Goal: Task Accomplishment & Management: Manage account settings

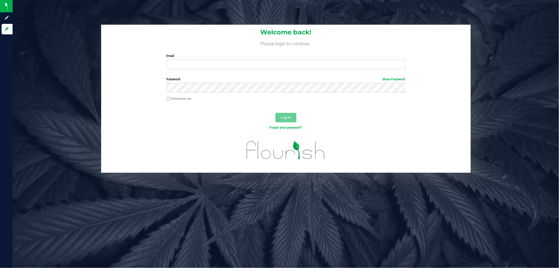
click at [224, 58] on label "Email" at bounding box center [286, 55] width 239 height 5
click at [224, 59] on input "Email" at bounding box center [286, 63] width 239 height 9
click at [223, 67] on input "Email" at bounding box center [286, 63] width 239 height 9
type input "mharvey@liveparallel.com"
click at [275, 113] on button "Log In" at bounding box center [285, 117] width 21 height 9
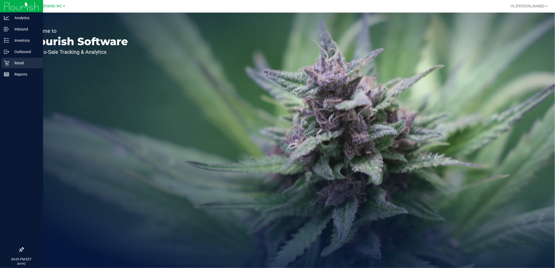
click at [19, 60] on p "Retail" at bounding box center [24, 63] width 31 height 6
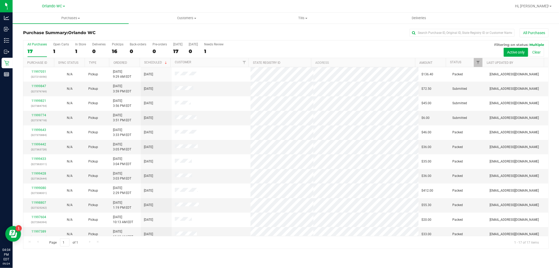
click at [129, 67] on th "Ordered" at bounding box center [124, 62] width 31 height 9
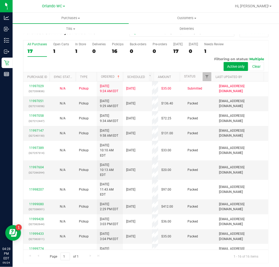
click at [30, 50] on div "17" at bounding box center [37, 51] width 19 height 6
click at [0, 0] on input "All Purchases 17" at bounding box center [0, 0] width 0 height 0
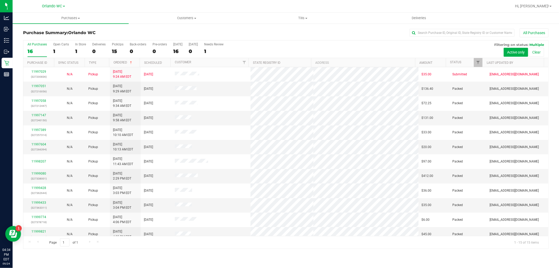
click at [189, 24] on ul "Purchases Summary of purchases Fulfillment All purchases Customers All customer…" at bounding box center [292, 18] width 559 height 11
click at [182, 19] on span "Customers" at bounding box center [187, 18] width 116 height 5
click at [151, 30] on span "All customers" at bounding box center [148, 31] width 38 height 4
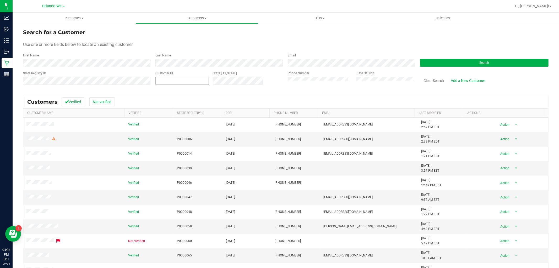
click at [189, 82] on span at bounding box center [181, 81] width 53 height 8
paste input "1585190"
type input "1585190"
click at [483, 65] on button "Search" at bounding box center [484, 63] width 128 height 8
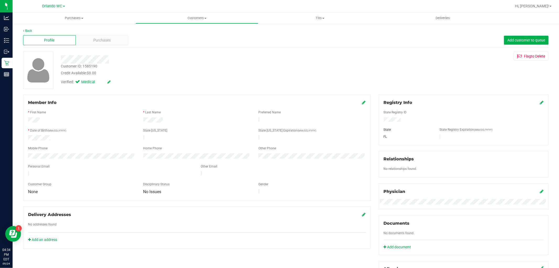
click at [137, 65] on div "Customer ID: 1585190 Credit Available: $0.00" at bounding box center [190, 69] width 267 height 12
click at [113, 32] on div "Back" at bounding box center [285, 30] width 525 height 5
click at [112, 35] on div "Purchases" at bounding box center [102, 40] width 53 height 10
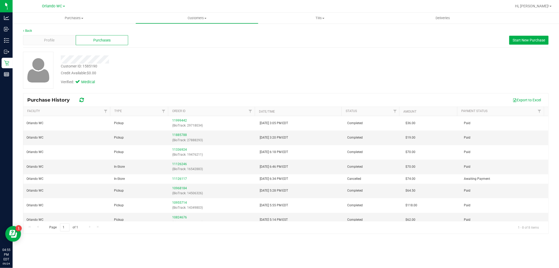
click at [229, 49] on div "Back Profile Purchases Start New Purchase Customer ID: 1585190 Credit Available…" at bounding box center [285, 130] width 525 height 205
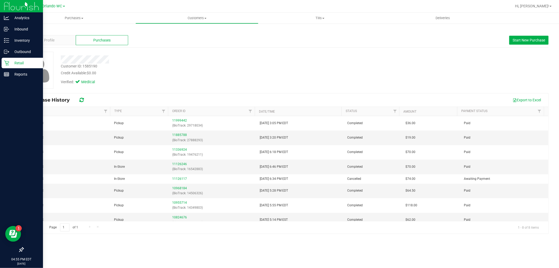
click at [21, 63] on p "Retail" at bounding box center [24, 63] width 31 height 6
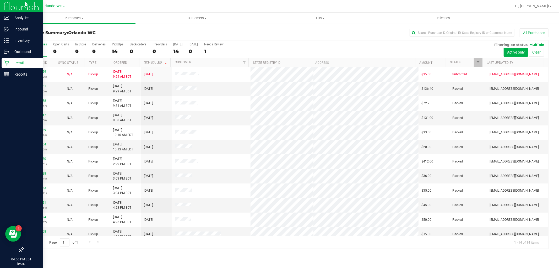
click at [121, 65] on th "Ordered" at bounding box center [124, 62] width 31 height 9
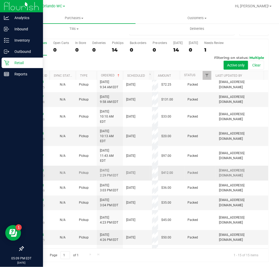
scroll to position [64, 0]
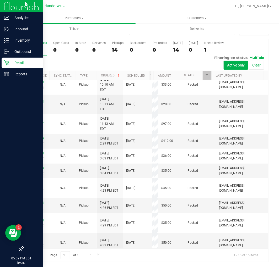
click at [36, 53] on label "All Purchases 14" at bounding box center [37, 48] width 19 height 14
click at [0, 0] on input "All Purchases 14" at bounding box center [0, 0] width 0 height 0
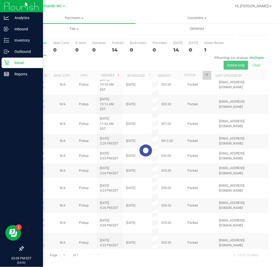
click at [20, 57] on div "Loading... All Purchases 14 Open Carts 0 In Store 0 Deliveries 0 PickUps 14 Bac…" at bounding box center [145, 151] width 253 height 224
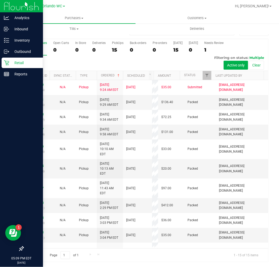
click at [30, 49] on div "15" at bounding box center [37, 50] width 19 height 6
click at [0, 0] on input "All Purchases 15" at bounding box center [0, 0] width 0 height 0
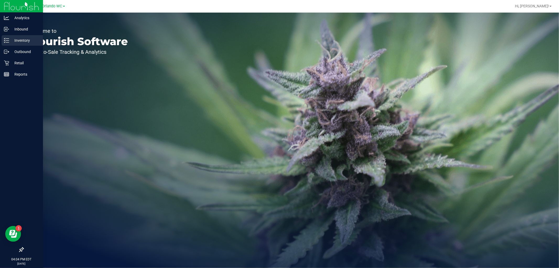
click at [24, 36] on div "Inventory" at bounding box center [22, 40] width 41 height 10
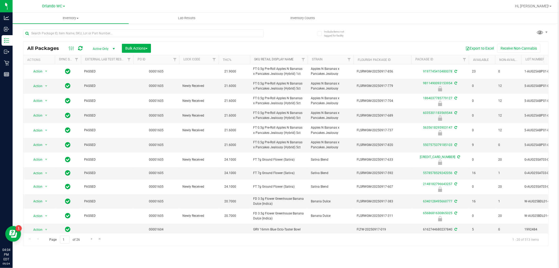
click at [278, 59] on link "Sku Retail Display Name" at bounding box center [273, 59] width 39 height 4
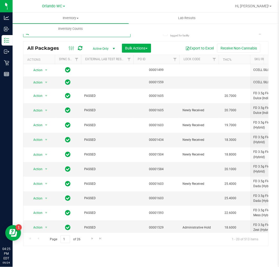
click at [46, 35] on input "text" at bounding box center [76, 33] width 107 height 8
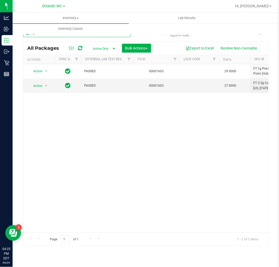
type input "ffp"
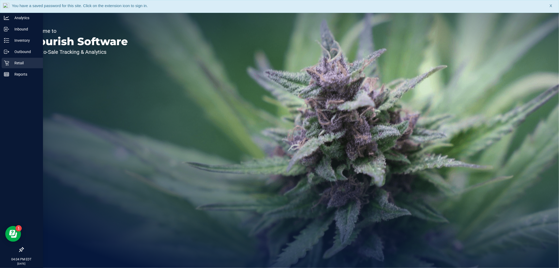
click at [14, 63] on p "Retail" at bounding box center [24, 63] width 31 height 6
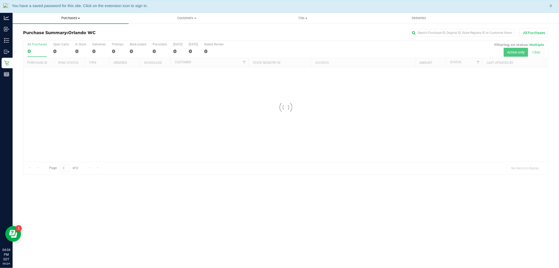
click at [71, 20] on span "Purchases" at bounding box center [71, 18] width 116 height 5
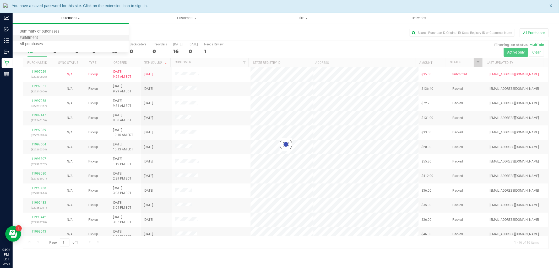
click at [48, 39] on li "Fulfillment" at bounding box center [71, 38] width 116 height 6
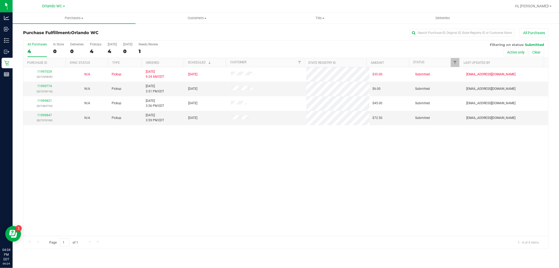
click at [164, 150] on div "11997029 (327200836) N/A Pickup 9/24/2025 9:24 AM EDT 9/24/2025 $35.00 Submitte…" at bounding box center [285, 151] width 525 height 169
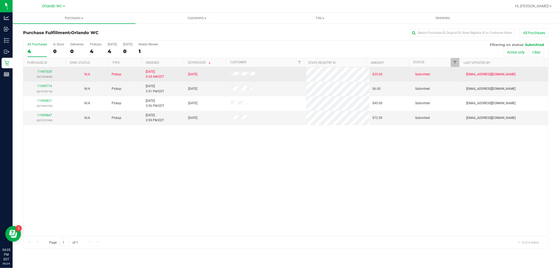
click at [156, 67] on td "9/24/2025 9:24 AM EDT" at bounding box center [164, 74] width 42 height 14
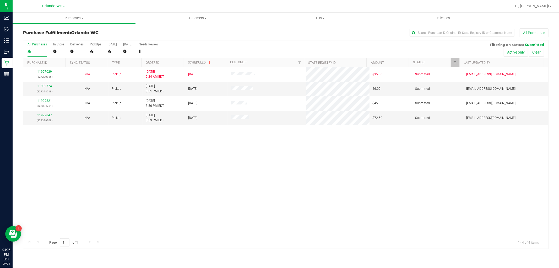
click at [157, 65] on th "Ordered" at bounding box center [163, 62] width 42 height 9
click at [42, 87] on link "11999774" at bounding box center [44, 86] width 15 height 4
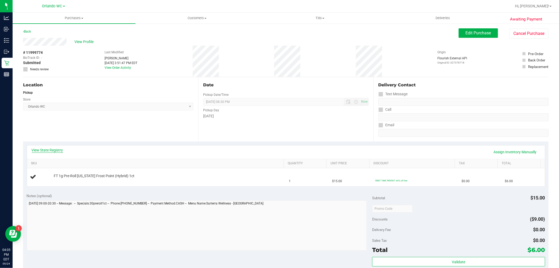
click at [58, 150] on link "View State Registry" at bounding box center [47, 149] width 31 height 5
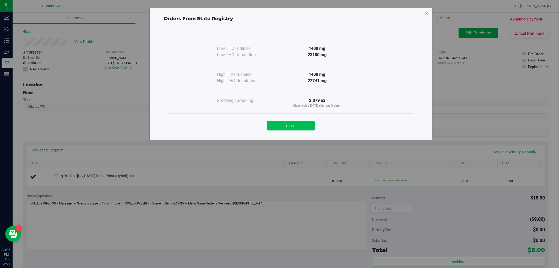
click at [292, 125] on button "Close" at bounding box center [291, 125] width 48 height 9
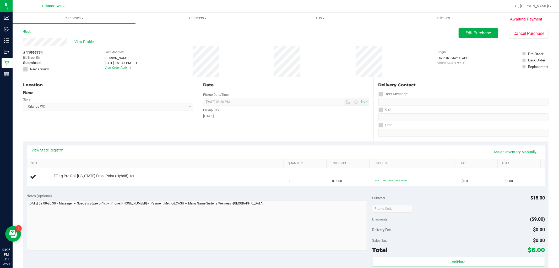
click at [216, 139] on div "Date Pickup Date/Time 09/24/2025 Now 09/24/2025 08:30 PM Now Pickup Day Wednesd…" at bounding box center [285, 109] width 175 height 64
click at [279, 131] on div "Date Pickup Date/Time 09/24/2025 Now 09/24/2025 08:30 PM Now Pickup Day Wednesd…" at bounding box center [285, 109] width 175 height 64
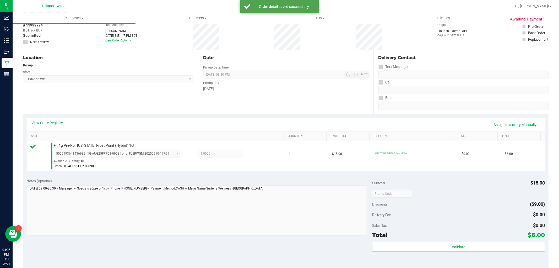
scroll to position [58, 0]
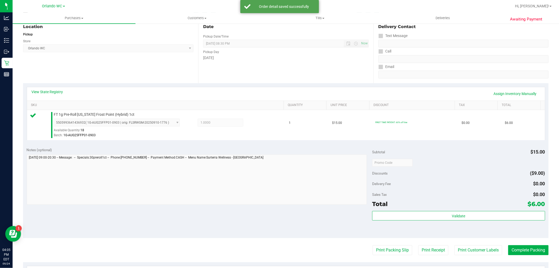
click at [470, 221] on div "Validate" at bounding box center [458, 216] width 173 height 10
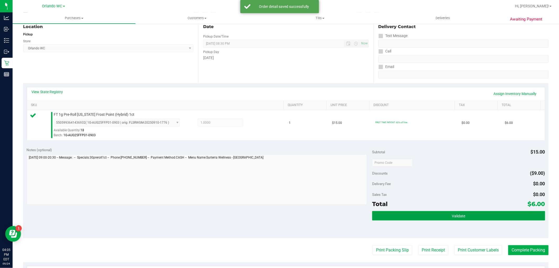
click at [471, 219] on button "Validate" at bounding box center [458, 215] width 173 height 9
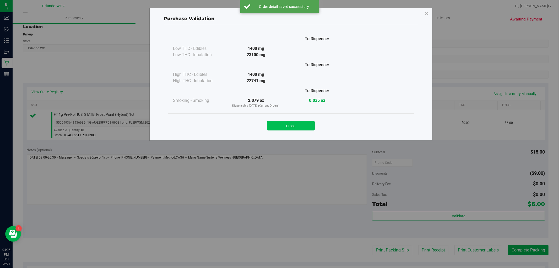
click at [311, 123] on button "Close" at bounding box center [291, 125] width 48 height 9
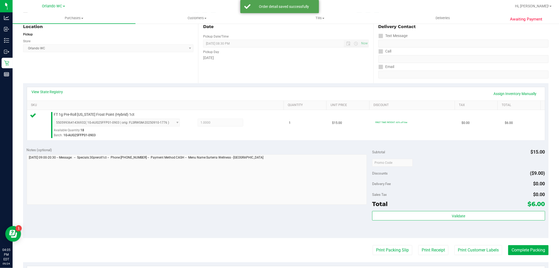
scroll to position [0, 0]
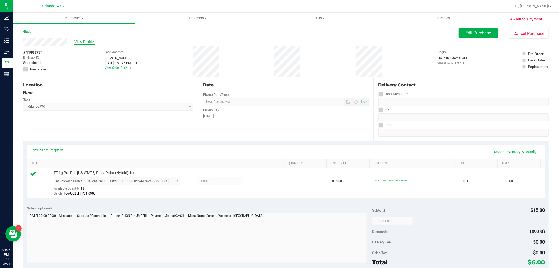
click at [83, 42] on span "View Profile" at bounding box center [84, 42] width 21 height 6
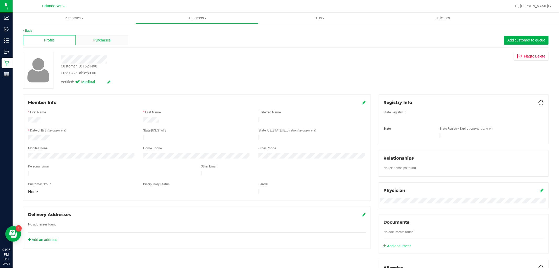
click at [91, 43] on div "Purchases" at bounding box center [102, 40] width 53 height 10
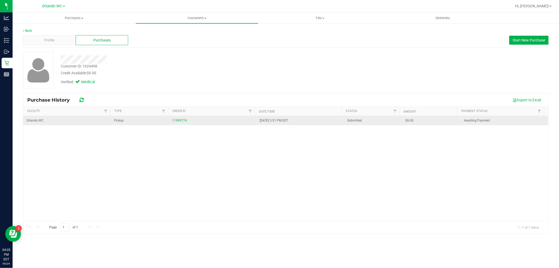
click at [176, 122] on div "11999774" at bounding box center [212, 120] width 81 height 5
click at [172, 120] on link "11999774" at bounding box center [179, 120] width 15 height 4
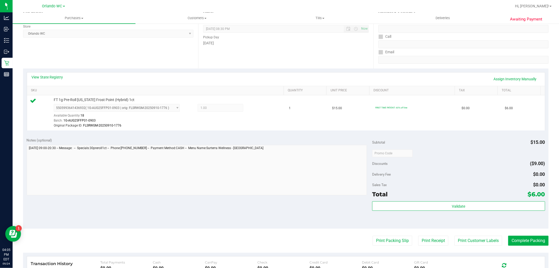
scroll to position [87, 0]
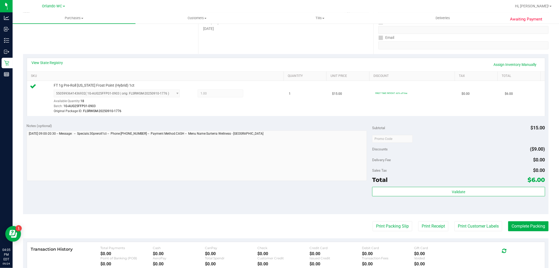
click at [411, 197] on div "Validate" at bounding box center [458, 199] width 173 height 24
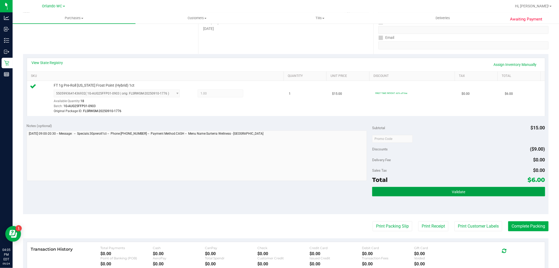
click at [413, 193] on button "Validate" at bounding box center [458, 191] width 173 height 9
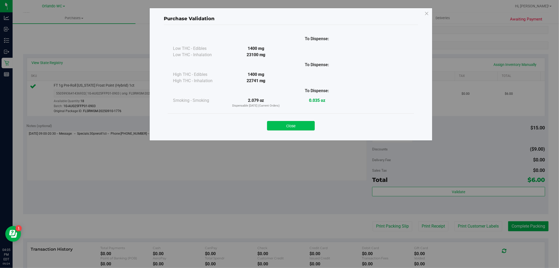
click at [295, 125] on button "Close" at bounding box center [291, 125] width 48 height 9
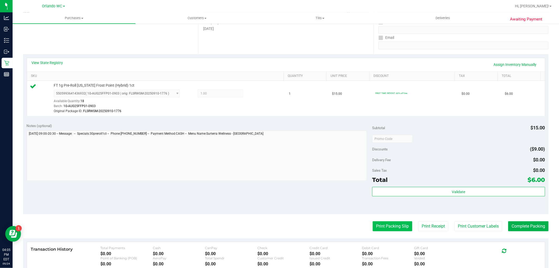
click at [391, 229] on button "Print Packing Slip" at bounding box center [393, 226] width 40 height 10
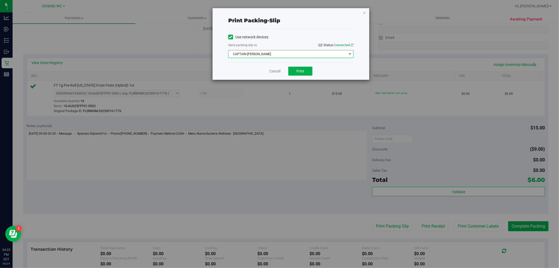
click at [302, 56] on span "CAPTAIN-KANGA" at bounding box center [288, 53] width 118 height 7
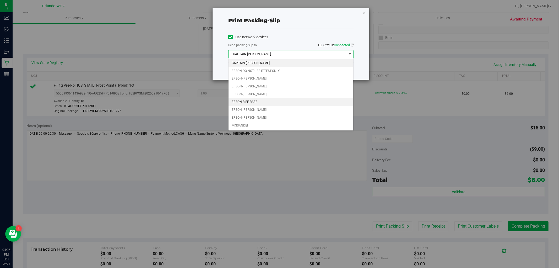
click at [246, 104] on li "EPSON-RIFF-RAFF" at bounding box center [291, 102] width 125 height 8
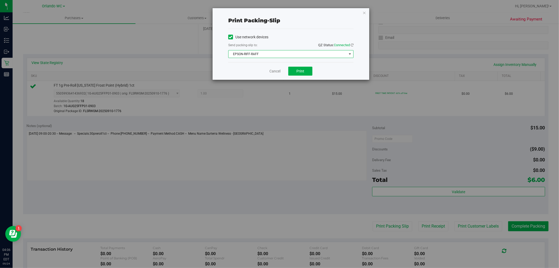
click at [296, 76] on div "Cancel Print" at bounding box center [290, 71] width 125 height 18
click at [296, 75] on button "Print" at bounding box center [300, 71] width 24 height 9
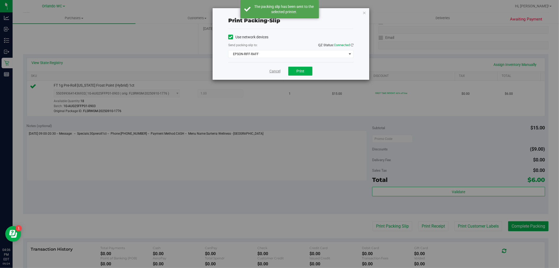
click at [272, 71] on link "Cancel" at bounding box center [274, 71] width 11 height 6
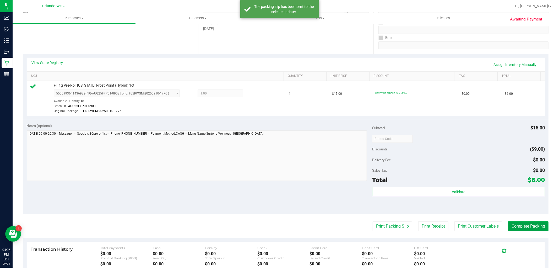
click at [517, 229] on button "Complete Packing" at bounding box center [528, 226] width 40 height 10
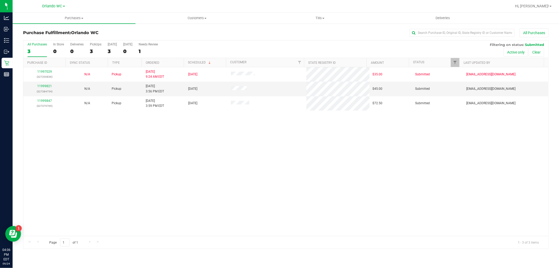
click at [312, 207] on div "11997029 (327200836) N/A Pickup 9/24/2025 9:24 AM EDT 9/24/2025 $35.00 Submitte…" at bounding box center [285, 151] width 525 height 169
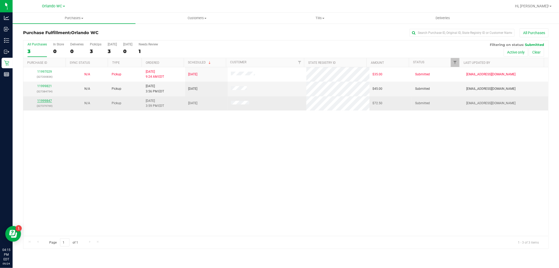
click at [45, 101] on link "11999847" at bounding box center [44, 101] width 15 height 4
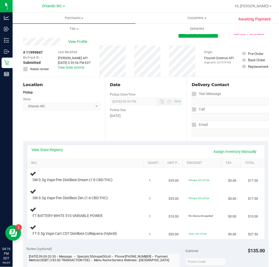
click at [136, 57] on div "# 11999847 BioTrack ID: - Submitted Needs review Last Modified Jane API Sep 24,…" at bounding box center [145, 61] width 245 height 31
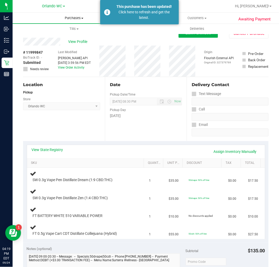
drag, startPoint x: 276, startPoint y: 108, endPoint x: 71, endPoint y: 21, distance: 222.8
click at [71, 21] on uib-tab-heading "Purchases Summary of purchases Fulfillment All purchases" at bounding box center [74, 18] width 123 height 11
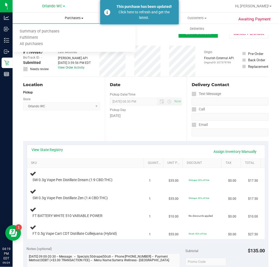
click at [72, 20] on span "Purchases" at bounding box center [74, 18] width 123 height 5
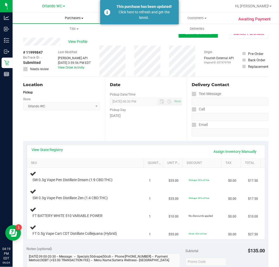
click at [70, 19] on span "Purchases" at bounding box center [74, 18] width 123 height 5
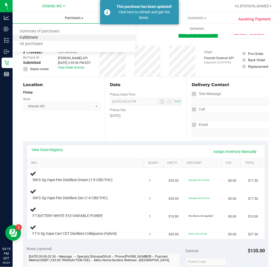
click at [39, 37] on span "Fulfillment" at bounding box center [29, 38] width 32 height 4
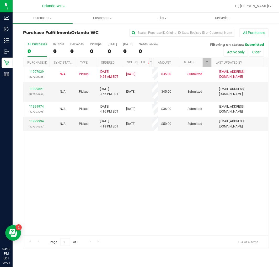
click at [164, 183] on div "11997029 (327200836) N/A Pickup 9/24/2025 9:24 AM EDT 9/24/2025 $35.00 Submitte…" at bounding box center [145, 151] width 245 height 169
click at [225, 159] on div "11997029 (327200836) N/A Pickup 9/24/2025 9:24 AM EDT 9/24/2025 $35.00 Submitte…" at bounding box center [145, 151] width 245 height 169
click at [118, 63] on th "Ordered" at bounding box center [110, 62] width 26 height 9
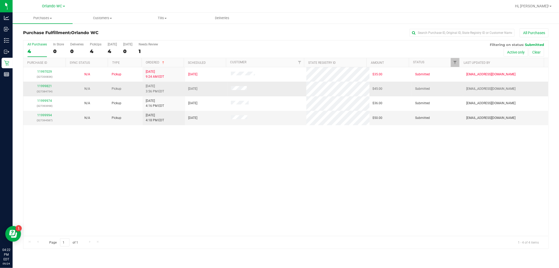
click at [44, 88] on div "11999821 (327384754)" at bounding box center [44, 89] width 36 height 10
click at [44, 86] on link "11999821" at bounding box center [44, 86] width 15 height 4
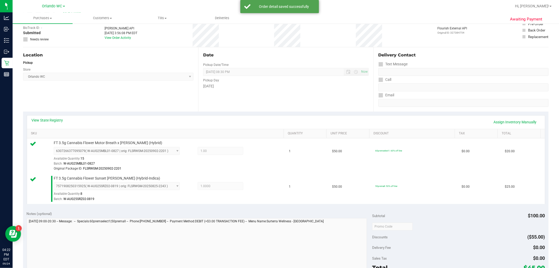
scroll to position [58, 0]
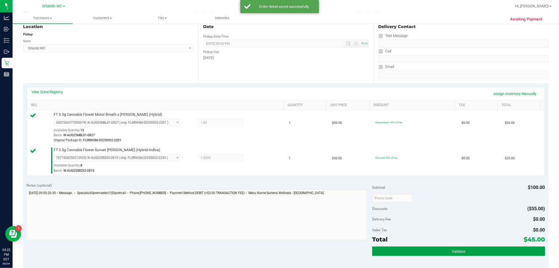
click at [466, 248] on button "Validate" at bounding box center [458, 250] width 173 height 9
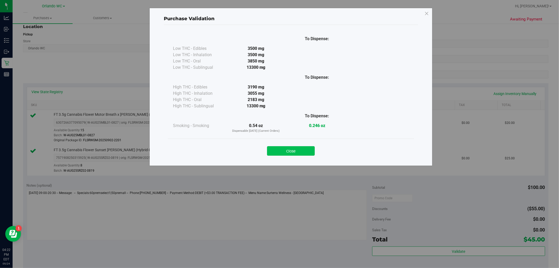
click at [300, 149] on button "Close" at bounding box center [291, 150] width 48 height 9
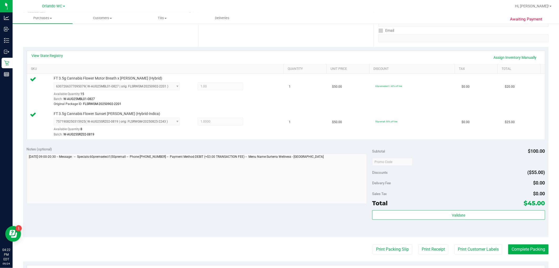
scroll to position [145, 0]
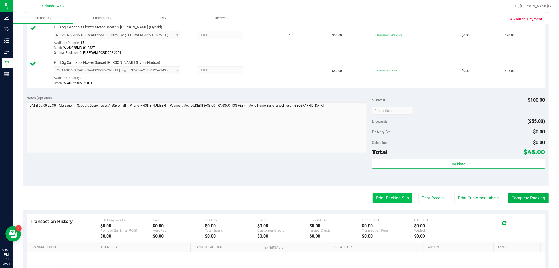
click at [378, 197] on button "Print Packing Slip" at bounding box center [393, 198] width 40 height 10
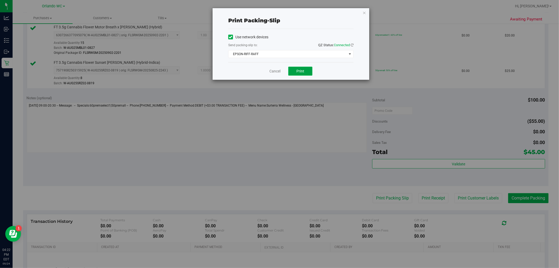
click at [295, 72] on button "Print" at bounding box center [300, 71] width 24 height 9
click at [274, 71] on link "Cancel" at bounding box center [274, 71] width 11 height 6
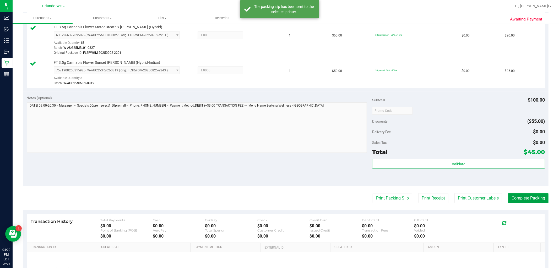
click at [528, 199] on button "Complete Packing" at bounding box center [528, 198] width 40 height 10
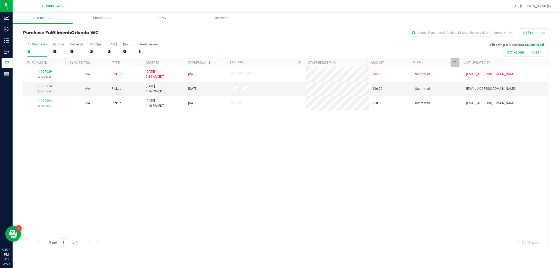
click at [478, 247] on div "Page 1 of 1 1 - 3 of 3 items" at bounding box center [285, 242] width 525 height 13
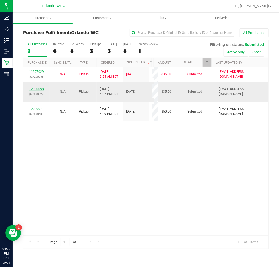
click at [32, 87] on link "12000058" at bounding box center [36, 89] width 15 height 4
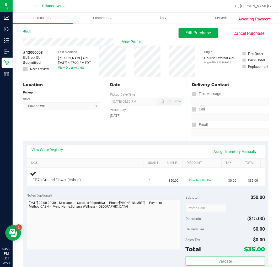
click at [77, 89] on div "Location Pickup Store Orlando WC Select Store Bonita Springs WC Boynton Beach W…" at bounding box center [64, 109] width 82 height 64
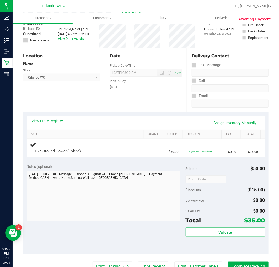
scroll to position [29, 0]
click at [59, 121] on link "View State Registry" at bounding box center [47, 120] width 31 height 5
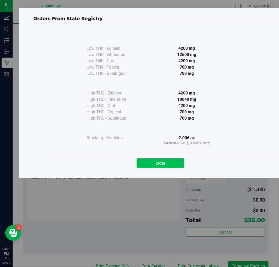
click at [168, 168] on button "Close" at bounding box center [161, 163] width 48 height 9
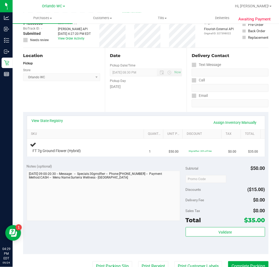
click at [97, 223] on div at bounding box center [104, 197] width 154 height 52
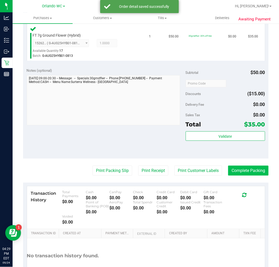
scroll to position [145, 0]
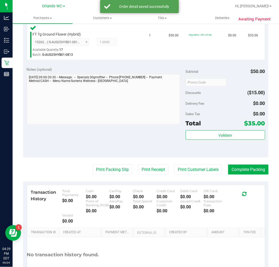
click at [220, 127] on div "Total $35.00" at bounding box center [225, 123] width 79 height 9
click at [222, 142] on div "Validate" at bounding box center [225, 143] width 79 height 24
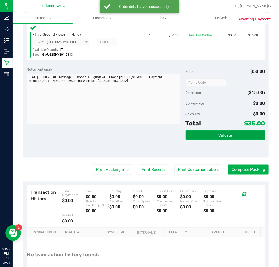
click at [223, 135] on span "Validate" at bounding box center [225, 135] width 13 height 4
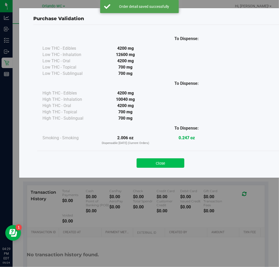
click at [159, 162] on button "Close" at bounding box center [161, 163] width 48 height 9
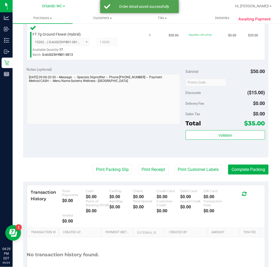
click at [102, 164] on purchase-details "Back Edit Purchase Cancel Purchase View Profile # 12000058 BioTrack ID: - Submi…" at bounding box center [145, 88] width 245 height 411
click at [104, 167] on button "Print Packing Slip" at bounding box center [113, 170] width 40 height 10
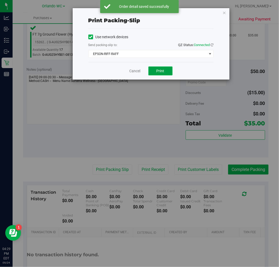
click at [155, 75] on button "Print" at bounding box center [160, 71] width 24 height 9
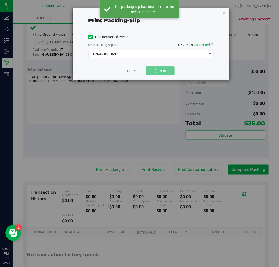
click at [97, 67] on div "Cancel Print" at bounding box center [150, 71] width 125 height 18
click at [134, 70] on link "Cancel" at bounding box center [134, 71] width 11 height 6
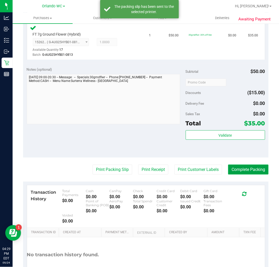
click at [242, 170] on button "Complete Packing" at bounding box center [248, 170] width 40 height 10
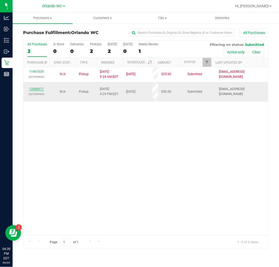
click at [37, 90] on link "12000071" at bounding box center [36, 89] width 15 height 4
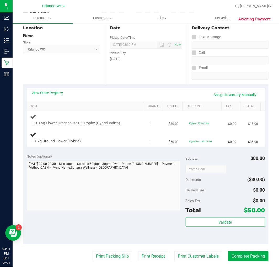
scroll to position [58, 0]
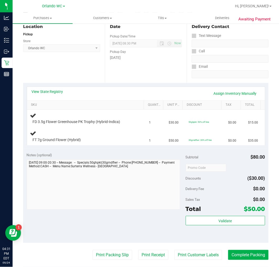
click at [63, 74] on div "Location Pickup Store Orlando WC Select Store Bonita Springs WC Boynton Beach W…" at bounding box center [64, 51] width 82 height 64
click at [63, 75] on div "Location Pickup Store Orlando WC Select Store Bonita Springs WC Boynton Beach W…" at bounding box center [64, 51] width 82 height 64
click at [56, 81] on div "Location Pickup Store Orlando WC Select Store Bonita Springs WC Boynton Beach W…" at bounding box center [64, 51] width 82 height 64
click at [51, 101] on th "SKU" at bounding box center [85, 105] width 117 height 9
click at [51, 93] on link "View State Registry" at bounding box center [47, 91] width 31 height 5
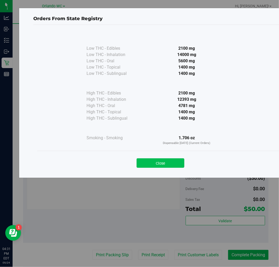
click at [167, 167] on button "Close" at bounding box center [161, 163] width 48 height 9
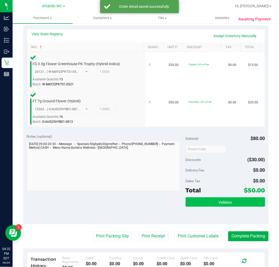
scroll to position [116, 0]
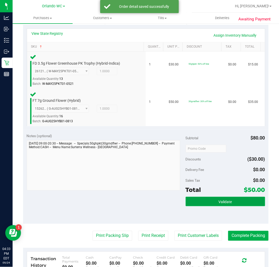
click at [219, 203] on button "Validate" at bounding box center [225, 201] width 79 height 9
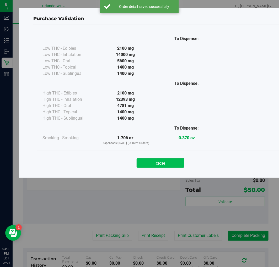
click at [142, 163] on button "Close" at bounding box center [161, 163] width 48 height 9
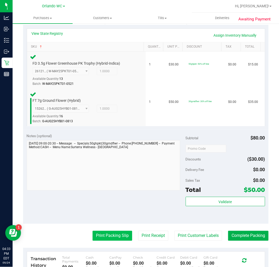
click at [103, 232] on button "Print Packing Slip" at bounding box center [113, 236] width 40 height 10
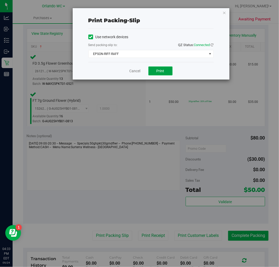
click at [158, 70] on span "Print" at bounding box center [160, 71] width 8 height 4
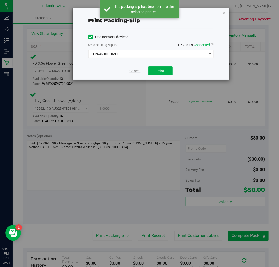
click at [136, 72] on link "Cancel" at bounding box center [134, 71] width 11 height 6
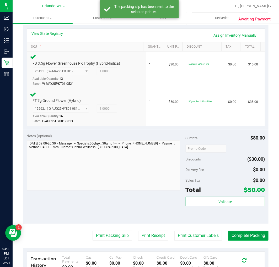
click at [243, 235] on button "Complete Packing" at bounding box center [248, 236] width 40 height 10
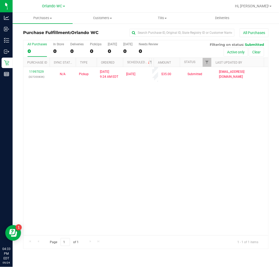
click at [156, 140] on div "11997029 (327200836) N/A Pickup 9/24/2025 9:24 AM EDT 9/24/2025 $35.00 Submitte…" at bounding box center [145, 151] width 245 height 169
click at [34, 49] on div "1" at bounding box center [37, 51] width 19 height 6
click at [0, 0] on input "All Purchases 1" at bounding box center [0, 0] width 0 height 0
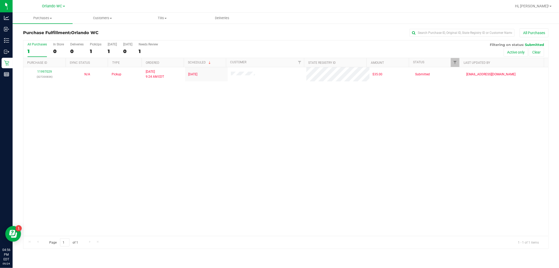
click at [37, 47] on label "All Purchases 1" at bounding box center [37, 49] width 19 height 14
click at [0, 0] on input "All Purchases 1" at bounding box center [0, 0] width 0 height 0
click at [171, 163] on div "11997029 (327200836) N/A Pickup 9/24/2025 9:24 AM EDT 9/24/2025 $35.00 Submitte…" at bounding box center [285, 151] width 525 height 169
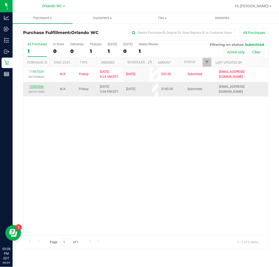
click at [36, 85] on link "12000306" at bounding box center [36, 87] width 15 height 4
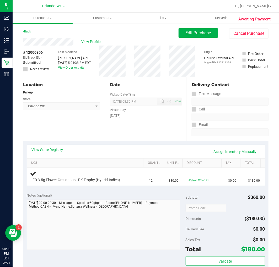
click at [45, 148] on link "View State Registry" at bounding box center [47, 149] width 31 height 5
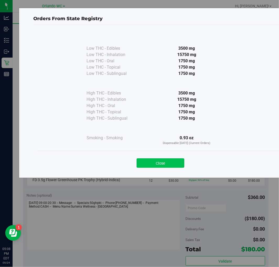
click at [157, 161] on button "Close" at bounding box center [161, 163] width 48 height 9
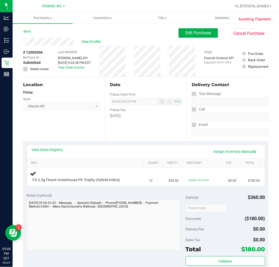
click at [64, 151] on div "View State Registry Assign Inventory Manually" at bounding box center [146, 151] width 228 height 9
click at [56, 151] on link "View State Registry" at bounding box center [47, 149] width 31 height 5
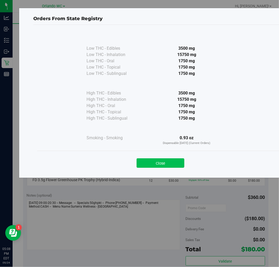
click at [155, 167] on button "Close" at bounding box center [161, 163] width 48 height 9
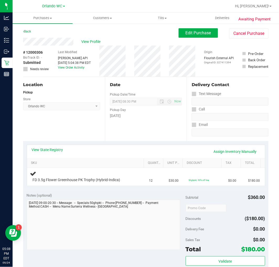
click at [100, 124] on div "Location Pickup Store Orlando WC Select Store Bonita Springs WC Boynton Beach W…" at bounding box center [64, 109] width 82 height 64
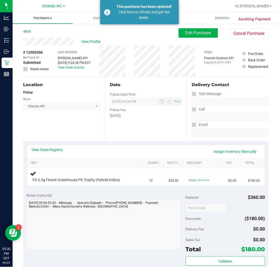
click at [39, 18] on span "Purchases" at bounding box center [43, 18] width 60 height 5
click at [31, 34] on li "Summary of purchases" at bounding box center [43, 32] width 60 height 6
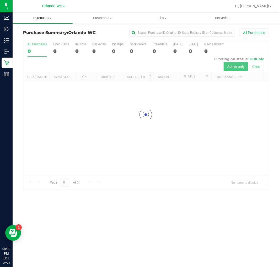
click at [43, 18] on span "Purchases" at bounding box center [43, 18] width 60 height 5
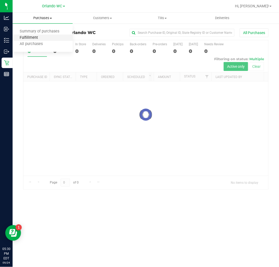
click at [29, 38] on span "Fulfillment" at bounding box center [29, 38] width 32 height 4
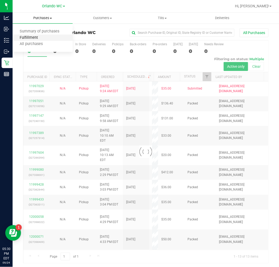
click at [29, 38] on span "Fulfillment" at bounding box center [29, 38] width 32 height 4
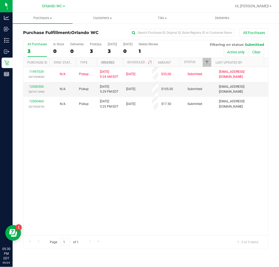
click at [107, 63] on link "Ordered" at bounding box center [108, 63] width 14 height 4
click at [35, 51] on div "3" at bounding box center [37, 51] width 19 height 6
click at [0, 0] on input "All Purchases 3" at bounding box center [0, 0] width 0 height 0
click at [34, 45] on div "All Purchases" at bounding box center [37, 44] width 19 height 4
click at [0, 0] on input "All Purchases 2" at bounding box center [0, 0] width 0 height 0
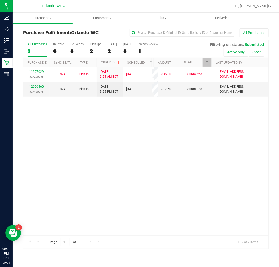
click at [41, 47] on label "All Purchases 2" at bounding box center [37, 49] width 19 height 14
click at [0, 0] on input "All Purchases 2" at bounding box center [0, 0] width 0 height 0
click at [32, 86] on link "12000460" at bounding box center [36, 87] width 15 height 4
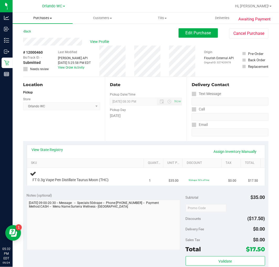
click at [44, 17] on span "Purchases" at bounding box center [43, 18] width 60 height 5
click at [35, 36] on span "Fulfillment" at bounding box center [29, 38] width 32 height 4
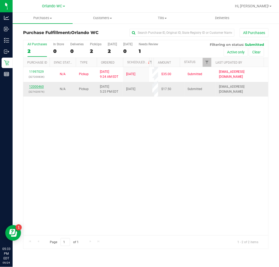
click at [37, 88] on link "12000460" at bounding box center [36, 87] width 15 height 4
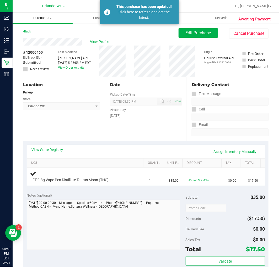
click at [44, 19] on span "Purchases" at bounding box center [43, 18] width 60 height 5
click at [29, 39] on span "Fulfillment" at bounding box center [29, 38] width 32 height 4
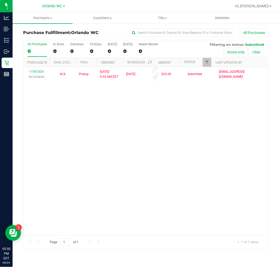
click at [40, 46] on label "All Purchases 0" at bounding box center [37, 49] width 19 height 14
click at [0, 0] on input "All Purchases 0" at bounding box center [0, 0] width 0 height 0
click at [38, 46] on label "All Purchases 1" at bounding box center [37, 49] width 19 height 14
click at [0, 0] on input "All Purchases 1" at bounding box center [0, 0] width 0 height 0
click at [36, 47] on label "All Purchases 1" at bounding box center [37, 49] width 19 height 14
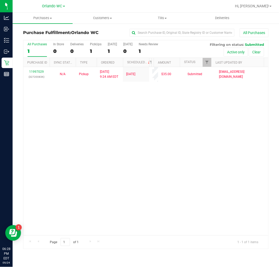
click at [0, 0] on input "All Purchases 1" at bounding box center [0, 0] width 0 height 0
click at [53, 162] on div "11997029 (327200836) N/A Pickup 9/24/2025 9:24 AM EDT 9/24/2025 $35.00 Submitte…" at bounding box center [145, 151] width 245 height 169
click at [33, 48] on label "All Purchases 1" at bounding box center [37, 49] width 19 height 14
click at [0, 0] on input "All Purchases 1" at bounding box center [0, 0] width 0 height 0
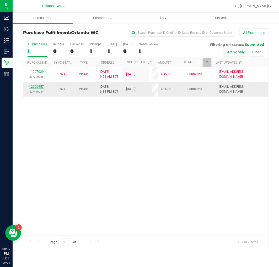
click at [39, 85] on link "12000957" at bounding box center [36, 87] width 15 height 4
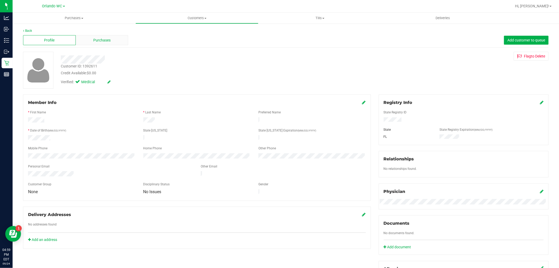
click at [101, 41] on span "Purchases" at bounding box center [101, 40] width 17 height 6
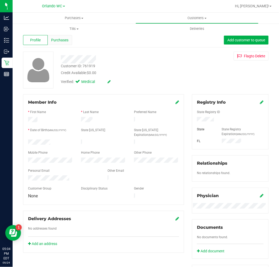
click at [61, 35] on div "Purchases" at bounding box center [60, 40] width 25 height 10
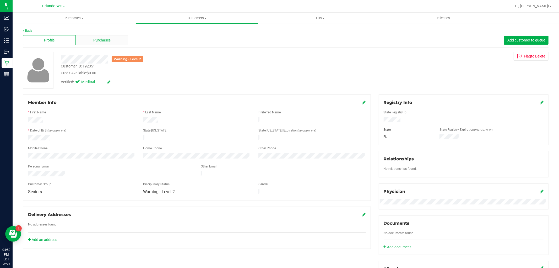
click at [95, 40] on span "Purchases" at bounding box center [101, 40] width 17 height 6
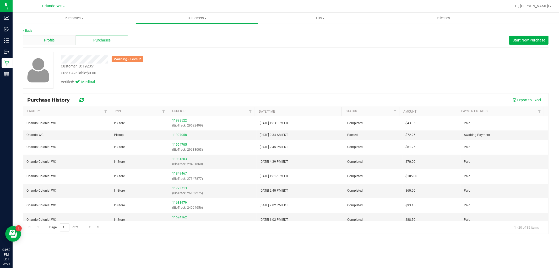
click at [54, 37] on div "Profile" at bounding box center [49, 40] width 53 height 10
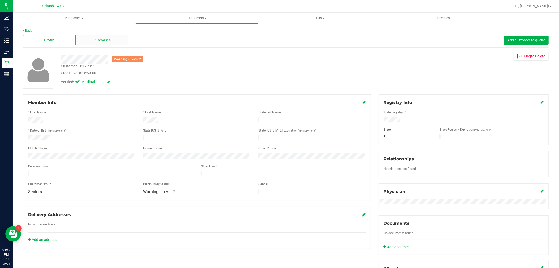
click at [95, 41] on span "Purchases" at bounding box center [101, 40] width 17 height 6
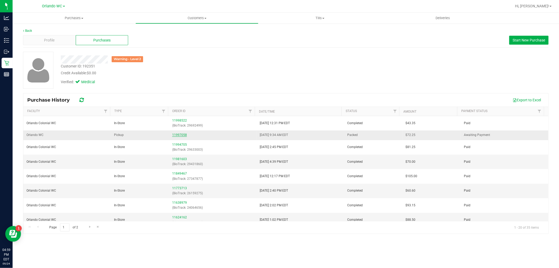
click at [182, 135] on link "11997058" at bounding box center [179, 135] width 15 height 4
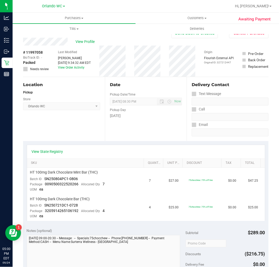
click at [121, 135] on div "Date Pickup Date/Time 09/24/2025 Now 09/24/2025 08:30 PM Now Pickup Day Wednesd…" at bounding box center [146, 109] width 82 height 64
click at [81, 41] on span "View Profile" at bounding box center [85, 42] width 21 height 6
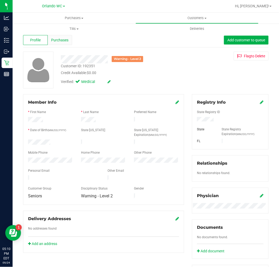
click at [57, 40] on span "Purchases" at bounding box center [59, 40] width 17 height 6
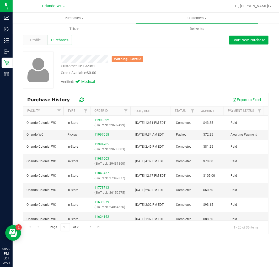
click at [143, 83] on div "Verified: Medical" at bounding box center [120, 82] width 127 height 12
click at [96, 137] on link "11997058" at bounding box center [101, 135] width 15 height 4
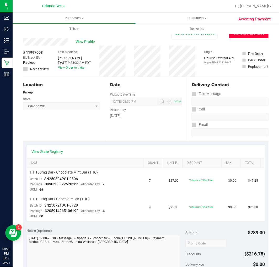
click at [240, 36] on button "Cancel Purchase" at bounding box center [248, 33] width 39 height 10
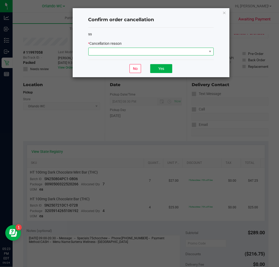
click at [144, 53] on span at bounding box center [148, 51] width 118 height 7
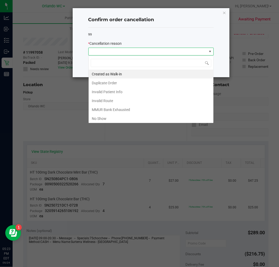
scroll to position [8, 125]
click at [111, 118] on li "No Show" at bounding box center [151, 118] width 125 height 9
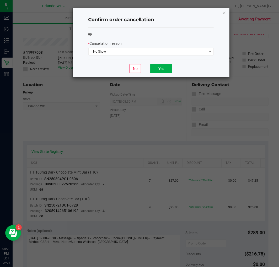
click at [134, 30] on div "99 * Cancellation reason No Show" at bounding box center [150, 44] width 125 height 32
click at [148, 38] on div "99 * Cancellation reason No Show" at bounding box center [150, 44] width 125 height 32
click at [163, 64] on button "Yes" at bounding box center [161, 68] width 22 height 9
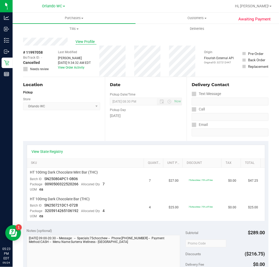
click at [84, 41] on span "View Profile" at bounding box center [85, 42] width 21 height 6
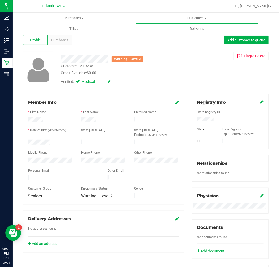
click at [30, 265] on div "Member Info * First Name * Last Name Preferred Name * Date of Birth (MM/DD/YYYY…" at bounding box center [145, 230] width 253 height 273
click at [166, 75] on div "Credit Available: $0.00" at bounding box center [120, 73] width 119 height 6
click at [61, 42] on span "Purchases" at bounding box center [59, 40] width 17 height 6
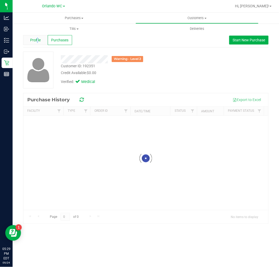
click at [37, 42] on span "Profile" at bounding box center [35, 40] width 10 height 6
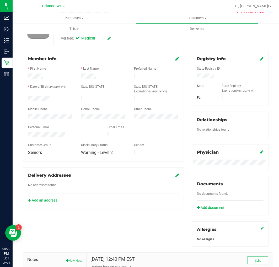
scroll to position [116, 0]
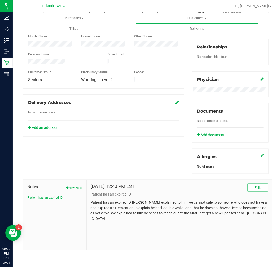
click at [187, 206] on p "Patient has an expired ID, MOD explained to him we cannot sale to someone who d…" at bounding box center [179, 211] width 178 height 22
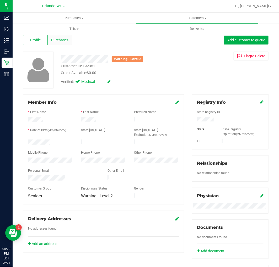
click at [67, 38] on span "Purchases" at bounding box center [59, 40] width 17 height 6
click at [68, 43] on div "Purchases" at bounding box center [60, 40] width 25 height 10
click at [55, 39] on span "Purchases" at bounding box center [59, 40] width 17 height 6
click at [58, 38] on span "Purchases" at bounding box center [59, 40] width 17 height 6
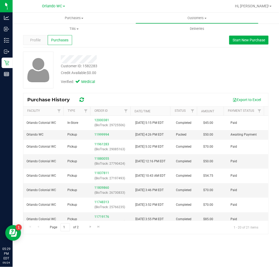
click at [145, 71] on div "Credit Available: $0.00" at bounding box center [120, 73] width 119 height 6
click at [132, 66] on div "Customer ID: 1582283 Credit Available: $0.00" at bounding box center [120, 69] width 127 height 12
click at [145, 73] on div "Credit Available: $0.00" at bounding box center [120, 73] width 119 height 6
click at [99, 135] on link "11999994" at bounding box center [101, 135] width 15 height 4
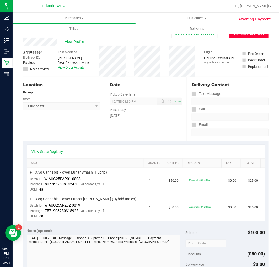
click at [239, 36] on button "Cancel Purchase" at bounding box center [248, 33] width 39 height 10
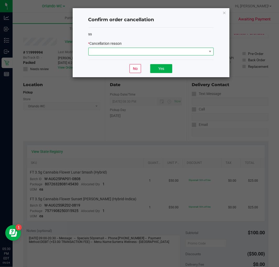
click at [126, 51] on span at bounding box center [148, 51] width 118 height 7
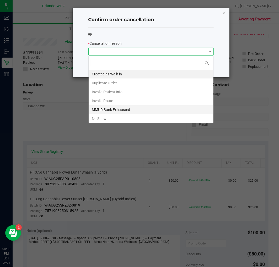
scroll to position [8, 125]
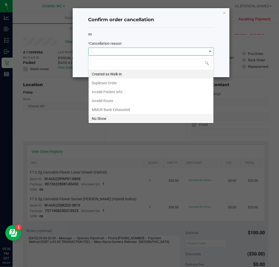
click at [110, 116] on li "No Show" at bounding box center [151, 118] width 125 height 9
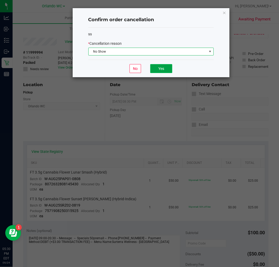
click at [158, 67] on button "Yes" at bounding box center [161, 68] width 22 height 9
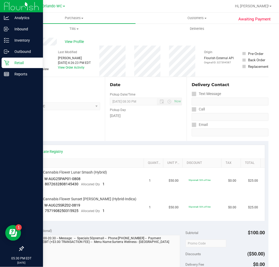
click at [11, 65] on p "Retail" at bounding box center [24, 63] width 31 height 6
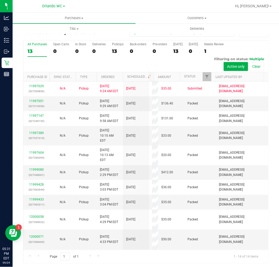
click at [32, 47] on label "All Purchases 13" at bounding box center [37, 49] width 19 height 14
click at [0, 0] on input "All Purchases 13" at bounding box center [0, 0] width 0 height 0
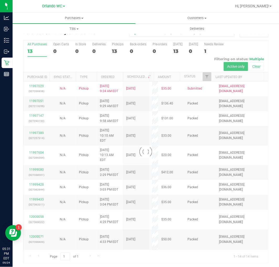
click at [109, 77] on div at bounding box center [145, 151] width 245 height 223
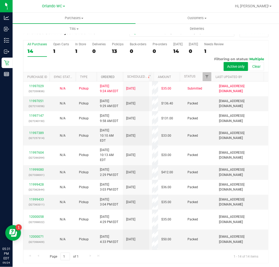
click at [109, 77] on link "Ordered" at bounding box center [108, 77] width 14 height 4
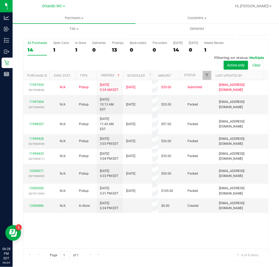
click at [35, 49] on div "14" at bounding box center [37, 50] width 19 height 6
click at [0, 0] on input "All Purchases 14" at bounding box center [0, 0] width 0 height 0
click at [38, 50] on div "8" at bounding box center [37, 50] width 19 height 6
click at [0, 0] on input "All Purchases 8" at bounding box center [0, 0] width 0 height 0
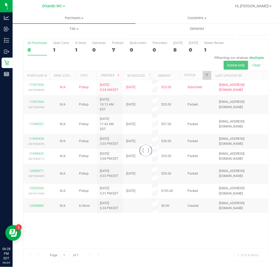
click at [129, 238] on div at bounding box center [145, 150] width 245 height 223
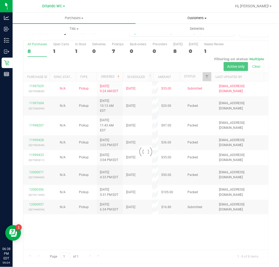
click at [182, 20] on span "Customers" at bounding box center [197, 18] width 122 height 5
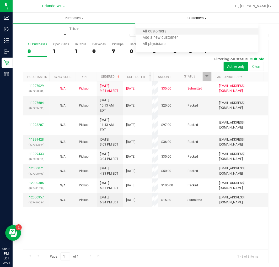
click at [177, 31] on li "All customers" at bounding box center [197, 32] width 123 height 6
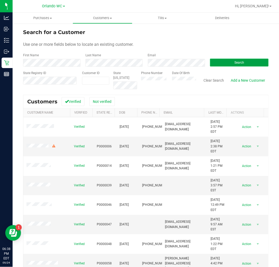
click at [234, 62] on span "Search" at bounding box center [239, 63] width 10 height 4
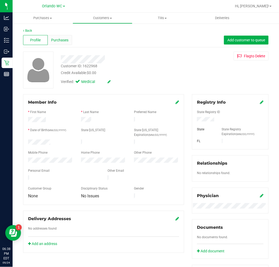
click at [52, 42] on span "Purchases" at bounding box center [59, 40] width 17 height 6
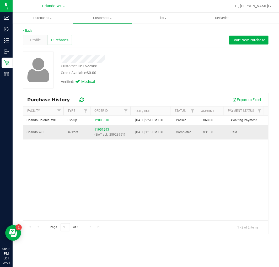
click at [99, 132] on div "11951293 (BioTrack: 28923951)" at bounding box center [111, 132] width 35 height 10
click at [99, 132] on link "11951293" at bounding box center [101, 130] width 15 height 4
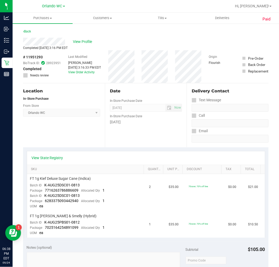
scroll to position [29, 0]
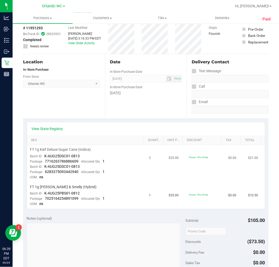
click at [68, 150] on span "FT 1g Kief Deluxe Sugar Cane (Indica)" at bounding box center [60, 149] width 61 height 5
copy div "FT 1g Kief Deluxe Sugar Cane (Indica)"
click at [77, 124] on div "View State Registry" at bounding box center [146, 128] width 238 height 13
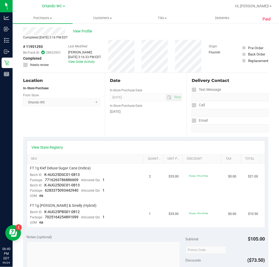
scroll to position [0, 0]
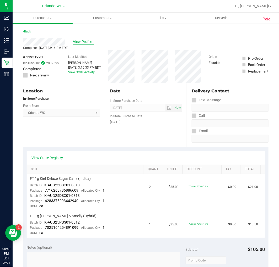
click at [78, 40] on span "View Profile" at bounding box center [83, 42] width 21 height 6
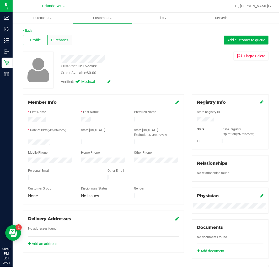
click at [53, 40] on span "Purchases" at bounding box center [59, 40] width 17 height 6
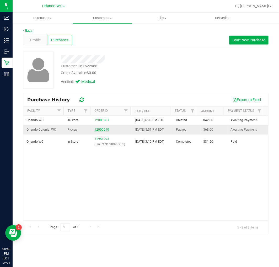
click at [104, 130] on link "12000610" at bounding box center [101, 130] width 15 height 4
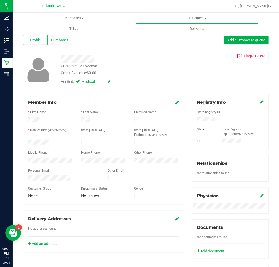
click at [62, 38] on span "Purchases" at bounding box center [59, 40] width 17 height 6
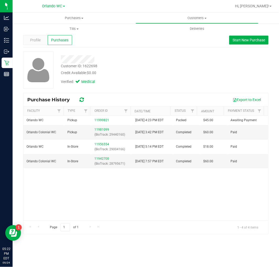
click at [141, 82] on div "Verified: Medical" at bounding box center [120, 82] width 127 height 12
click at [151, 79] on div "Verified: Medical" at bounding box center [120, 82] width 127 height 12
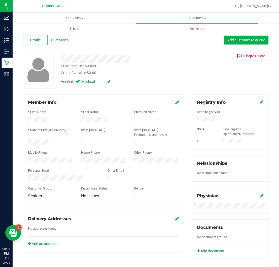
click at [65, 38] on span "Purchases" at bounding box center [59, 40] width 17 height 6
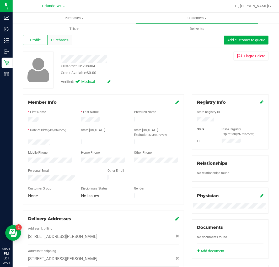
click at [52, 41] on span "Purchases" at bounding box center [59, 40] width 17 height 6
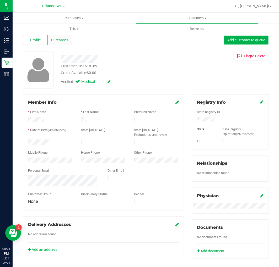
click at [60, 45] on div "Purchases" at bounding box center [60, 40] width 25 height 10
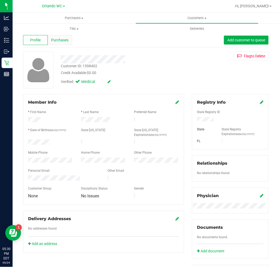
click at [60, 37] on div "Purchases" at bounding box center [60, 40] width 25 height 10
click at [60, 36] on div "Purchases" at bounding box center [60, 40] width 25 height 10
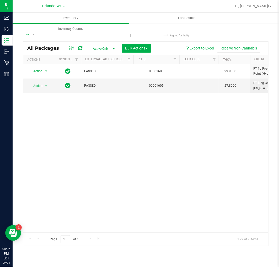
click at [40, 35] on input "ffp" at bounding box center [76, 33] width 107 height 8
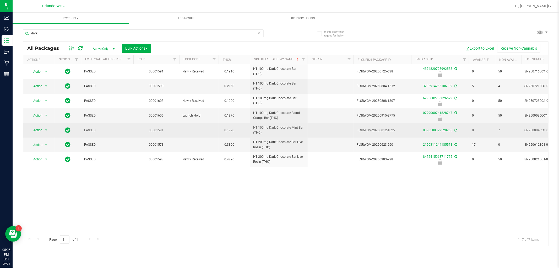
click at [261, 129] on span "HT 100mg Dark Chocolate Mint Bar (THC)" at bounding box center [278, 130] width 51 height 10
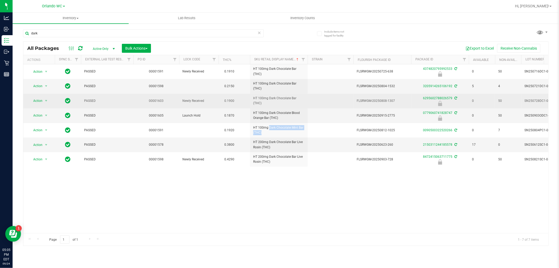
copy td "HT 100mg Dark Chocolate Mint Bar (THC)"
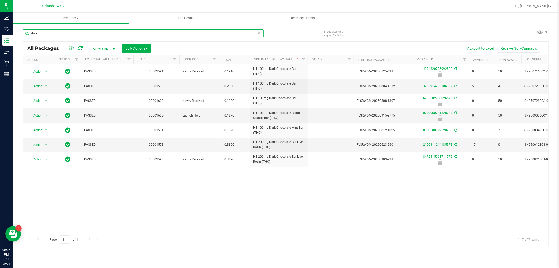
click at [144, 34] on input "dark" at bounding box center [143, 33] width 241 height 8
paste input "HT 100mg Dark Chocolate Mint Bar (THC)"
type input "HT 100mg Dark Chocolate Mint Bar (THC)"
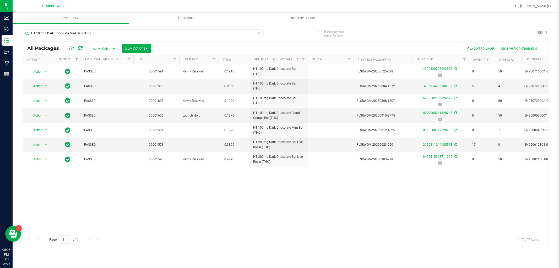
click at [279, 35] on div "HT 100mg Dark Chocolate Mint Bar (THC) All Packages Active Only Active Only Lab…" at bounding box center [285, 134] width 525 height 221
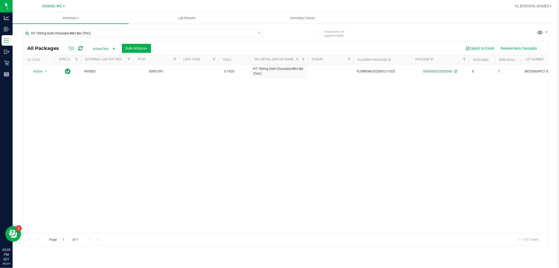
click at [259, 32] on icon at bounding box center [260, 32] width 4 height 6
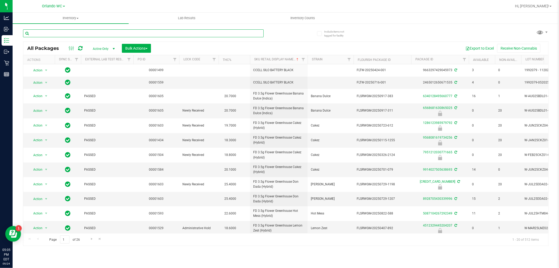
click at [104, 31] on input "text" at bounding box center [143, 33] width 241 height 8
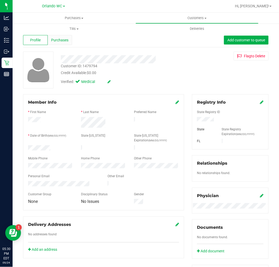
click at [64, 42] on span "Purchases" at bounding box center [59, 40] width 17 height 6
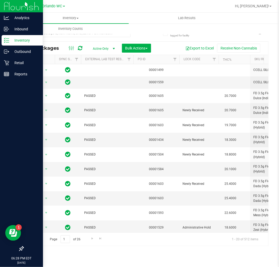
click at [11, 38] on p "Inventory" at bounding box center [24, 40] width 31 height 6
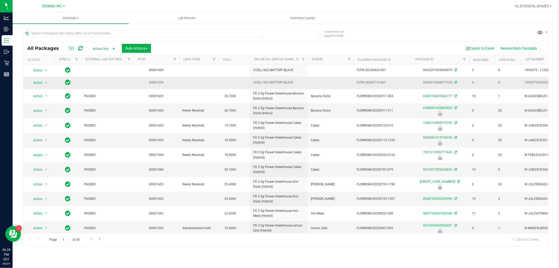
click at [236, 87] on td at bounding box center [234, 83] width 31 height 12
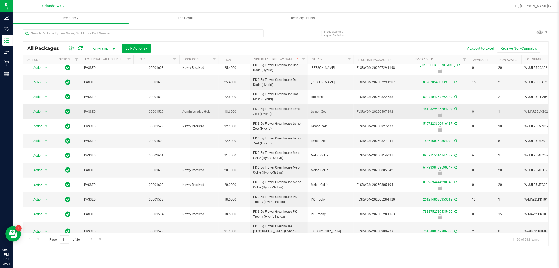
scroll to position [124, 0]
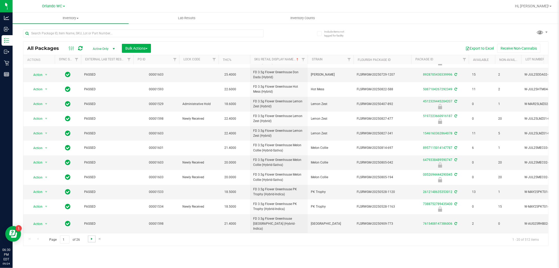
click at [90, 237] on span "Go to the next page" at bounding box center [92, 238] width 4 height 4
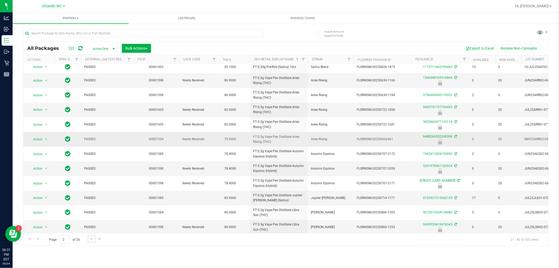
scroll to position [122, 0]
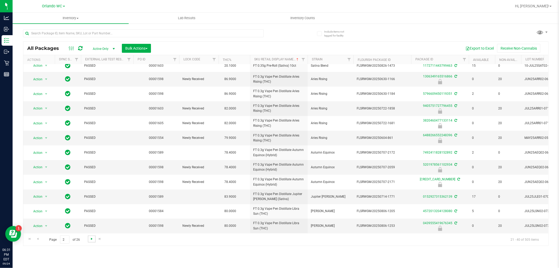
click at [90, 237] on span "Go to the next page" at bounding box center [92, 238] width 4 height 4
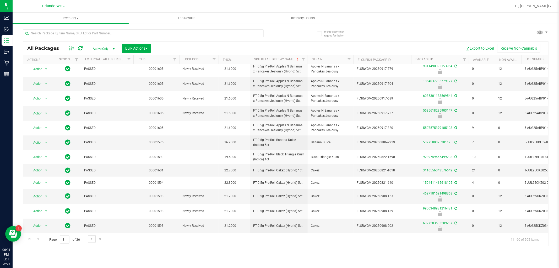
scroll to position [124, 0]
click at [90, 239] on span "Go to the next page" at bounding box center [92, 238] width 4 height 4
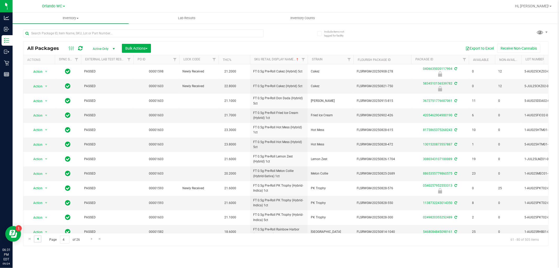
click at [37, 238] on span "Go to the previous page" at bounding box center [38, 238] width 4 height 4
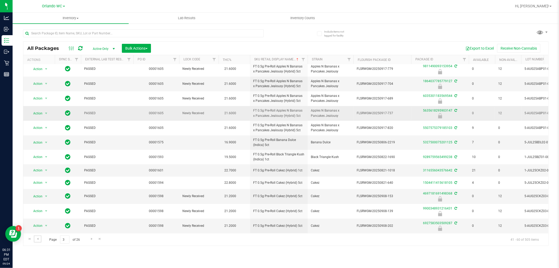
scroll to position [124, 0]
click at [92, 240] on span "Go to the next page" at bounding box center [92, 238] width 4 height 4
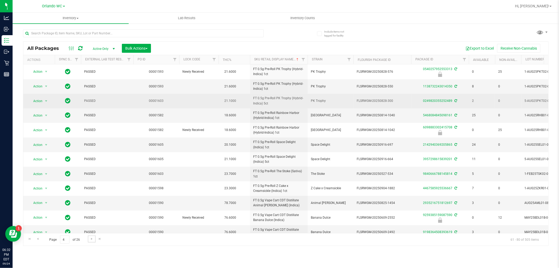
scroll to position [127, 0]
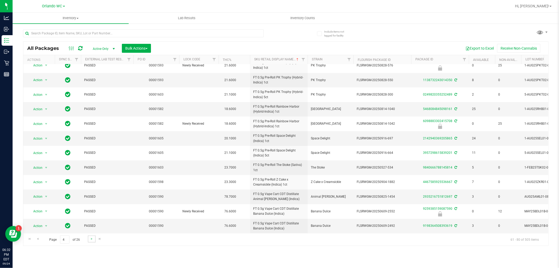
click at [90, 242] on link "Go to the next page" at bounding box center [92, 238] width 8 height 7
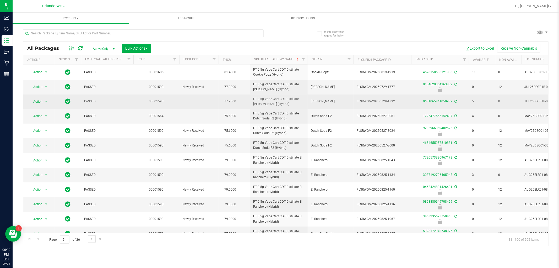
scroll to position [129, 0]
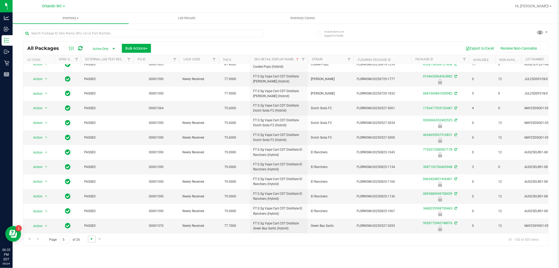
click at [90, 237] on span "Go to the next page" at bounding box center [92, 238] width 4 height 4
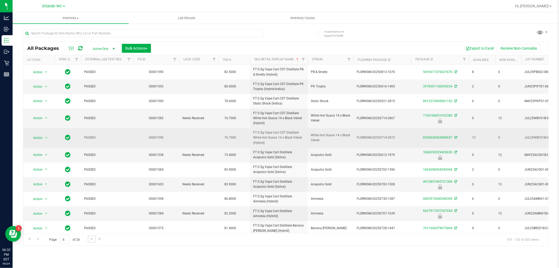
scroll to position [138, 0]
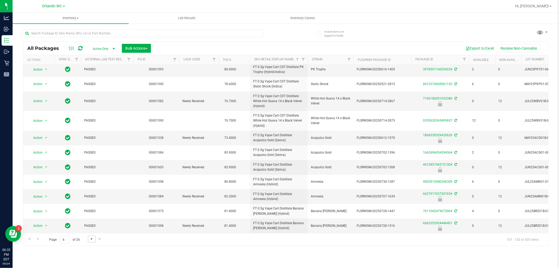
click at [91, 239] on span "Go to the next page" at bounding box center [92, 238] width 4 height 4
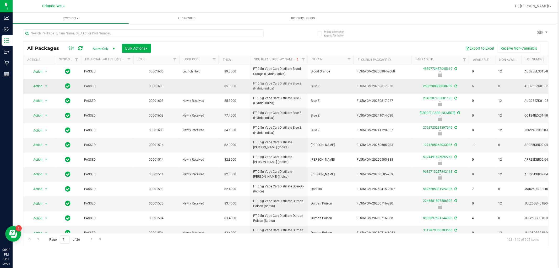
drag, startPoint x: 253, startPoint y: 87, endPoint x: 246, endPoint y: 82, distance: 9.0
click at [246, 82] on td "85.3000" at bounding box center [234, 86] width 31 height 14
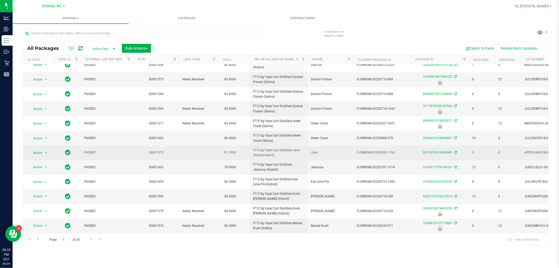
scroll to position [129, 0]
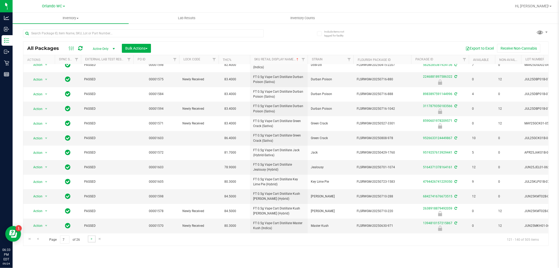
click at [92, 241] on link "Go to the next page" at bounding box center [92, 238] width 8 height 7
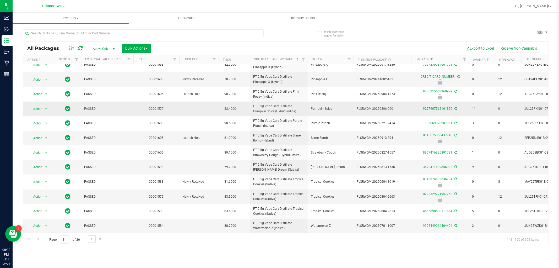
scroll to position [128, 0]
click at [90, 240] on span "Go to the next page" at bounding box center [92, 238] width 4 height 4
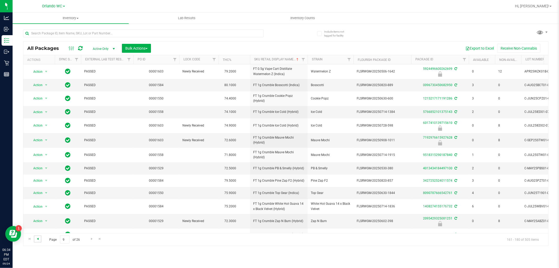
click at [36, 240] on span "Go to the previous page" at bounding box center [38, 238] width 4 height 4
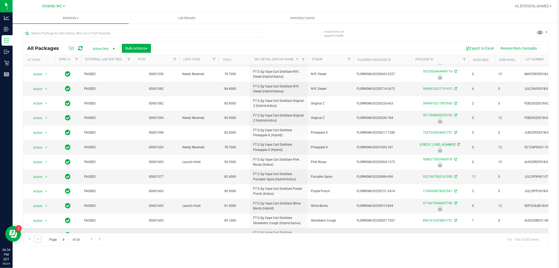
scroll to position [128, 0]
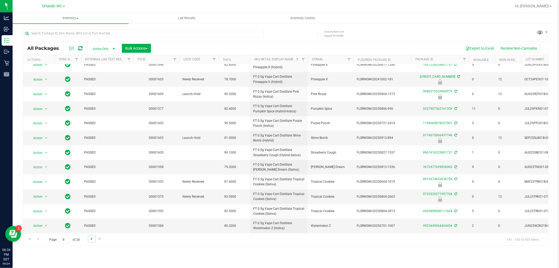
click at [90, 239] on span "Go to the next page" at bounding box center [92, 238] width 4 height 4
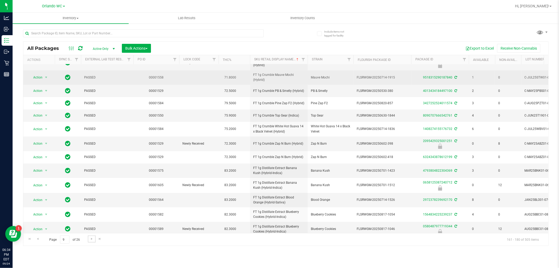
scroll to position [111, 0]
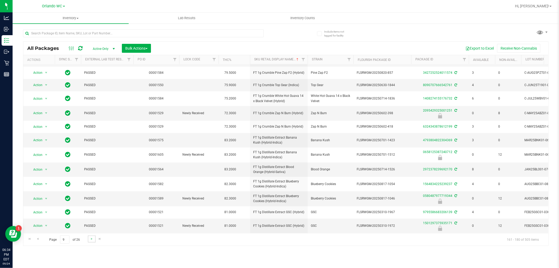
click at [88, 240] on link "Go to the next page" at bounding box center [92, 238] width 8 height 7
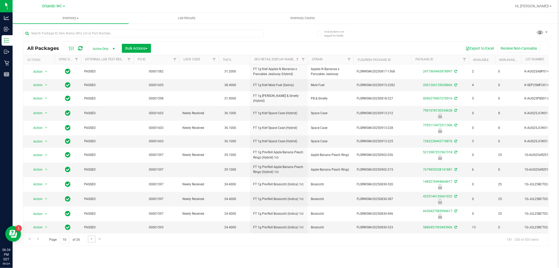
scroll to position [119, 0]
click at [90, 239] on span "Go to the next page" at bounding box center [92, 238] width 4 height 4
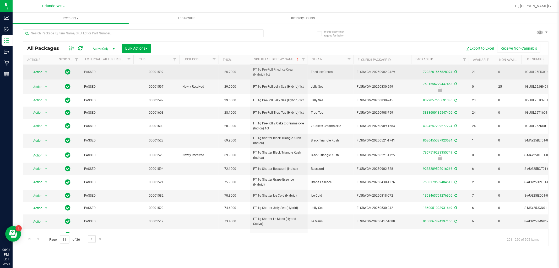
scroll to position [112, 0]
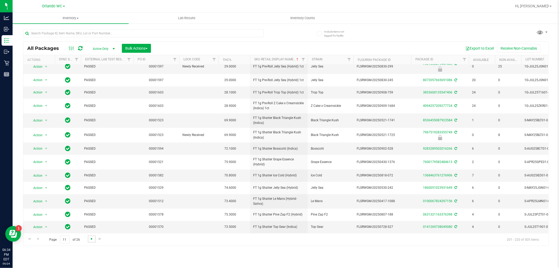
click at [92, 239] on span "Go to the next page" at bounding box center [92, 238] width 4 height 4
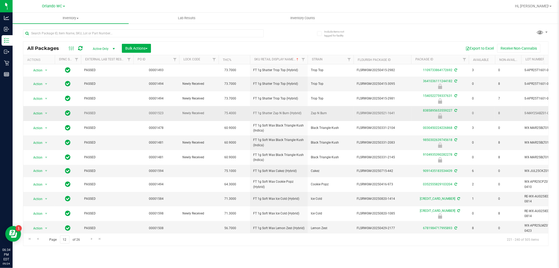
drag, startPoint x: 253, startPoint y: 111, endPoint x: 305, endPoint y: 111, distance: 51.6
click at [279, 111] on td "FT 1g Shatter Zap N Burn (Hybrid)" at bounding box center [279, 113] width 58 height 15
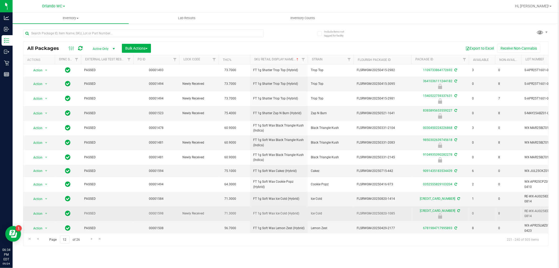
copy span "FT 1g Shatter Zap N Burn (Hybrid)"
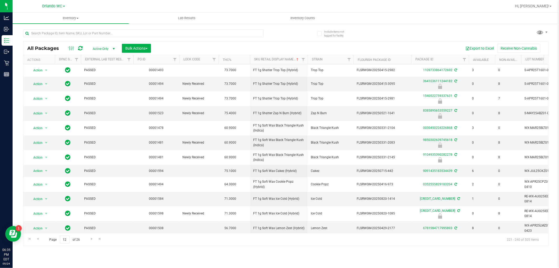
click at [279, 243] on div "Page 12 of 26 221 - 240 of 505 items" at bounding box center [285, 239] width 525 height 13
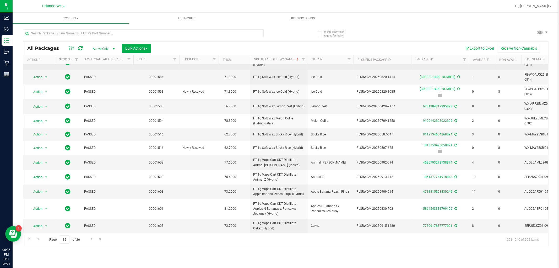
scroll to position [124, 0]
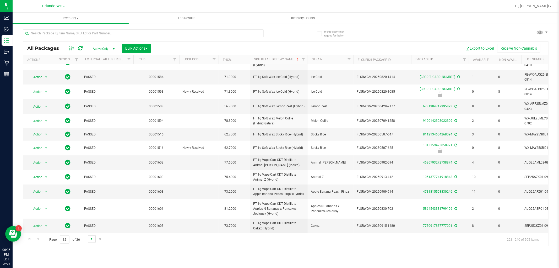
click at [90, 238] on span "Go to the next page" at bounding box center [92, 238] width 4 height 4
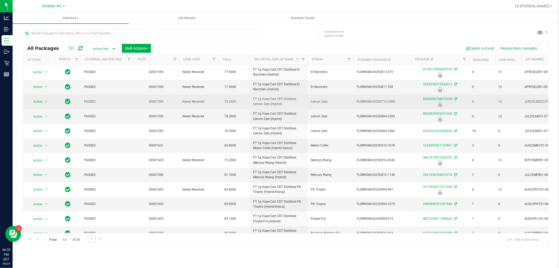
scroll to position [128, 0]
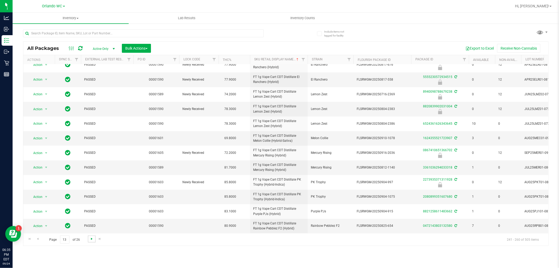
click at [91, 240] on span "Go to the next page" at bounding box center [92, 238] width 4 height 4
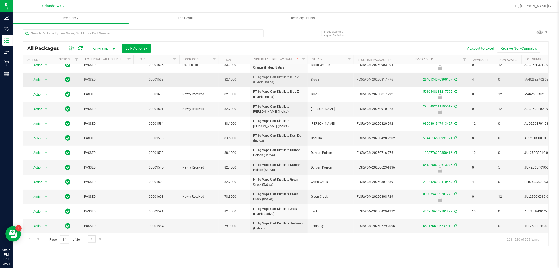
scroll to position [128, 0]
click at [90, 239] on span "Go to the next page" at bounding box center [92, 238] width 4 height 4
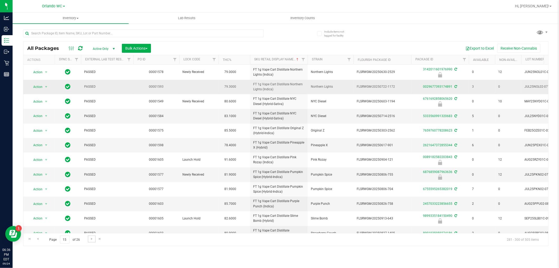
scroll to position [128, 0]
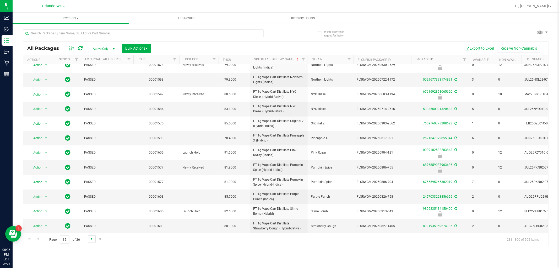
click at [90, 239] on span "Go to the next page" at bounding box center [92, 238] width 4 height 4
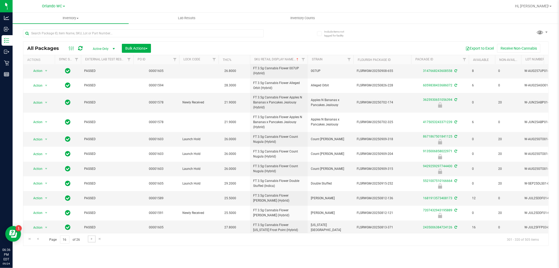
scroll to position [134, 0]
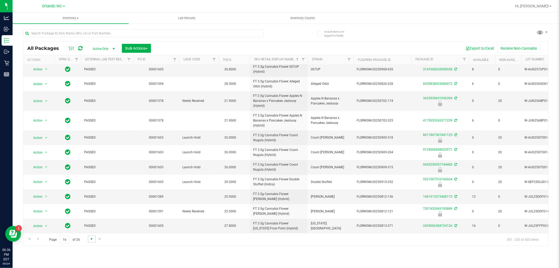
click at [93, 240] on span "Go to the next page" at bounding box center [92, 238] width 4 height 4
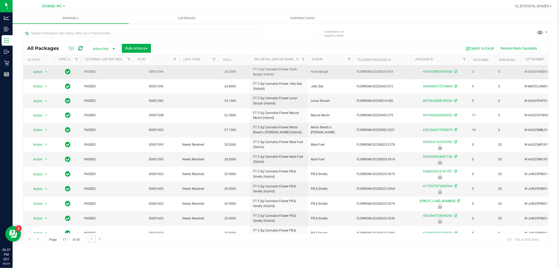
scroll to position [116, 0]
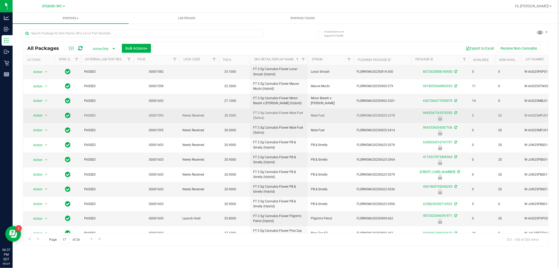
drag, startPoint x: 252, startPoint y: 99, endPoint x: 268, endPoint y: 103, distance: 16.3
click at [268, 108] on td "FT 3.5g Cannabis Flower Mule Fuel (Sativa)" at bounding box center [279, 115] width 58 height 15
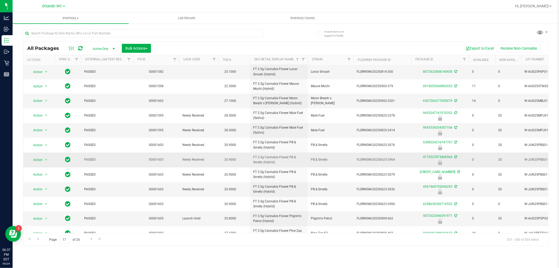
copy span "FT 3.5g Cannabis Flower Mule Fuel (Sativa)"
click at [279, 211] on td "Pilgrim's Petrol" at bounding box center [331, 218] width 46 height 15
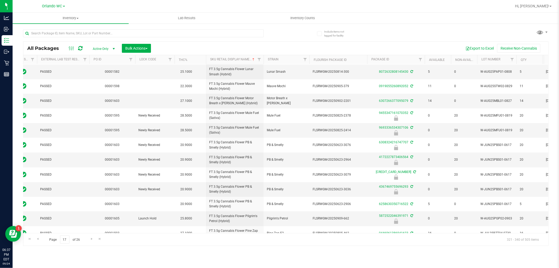
scroll to position [0, 14]
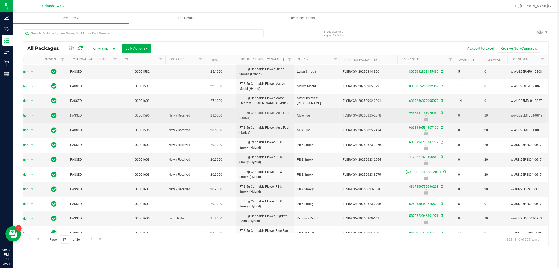
drag, startPoint x: 341, startPoint y: 98, endPoint x: 378, endPoint y: 98, distance: 37.0
click at [279, 108] on td "FLSRWGM-20250825-2378" at bounding box center [369, 115] width 58 height 15
copy span "FLSRWGM-20250825-2378"
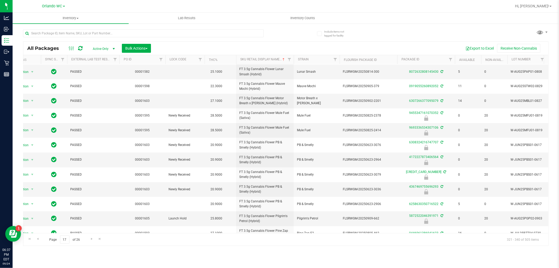
click at [279, 260] on div "Inventory All packages All inventory Waste log Create inventory Lab Results Inv…" at bounding box center [286, 140] width 546 height 255
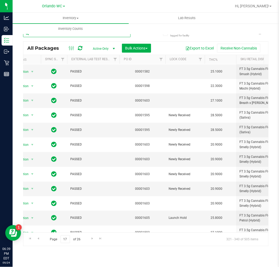
click at [48, 35] on input "text" at bounding box center [76, 33] width 107 height 8
paste input "FT 1g Kief Deluxe Sugar Cane (Indica)"
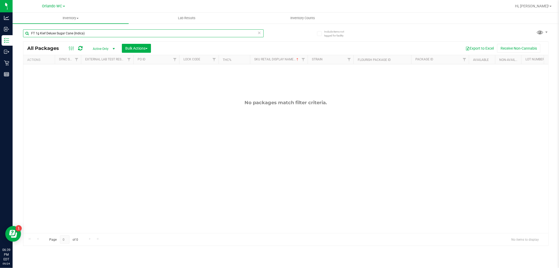
click at [54, 34] on input "FT 1g Kief Deluxe Sugar Cane (Indica)" at bounding box center [143, 33] width 241 height 8
click at [69, 34] on input "FT 1g Kief Deluxe Sugar Cane (Indica)" at bounding box center [143, 33] width 241 height 8
click at [93, 35] on input "FT 1g Kief Deluxe Sugar Cane (Indica)" at bounding box center [143, 33] width 241 height 8
drag, startPoint x: 47, startPoint y: 31, endPoint x: 100, endPoint y: 31, distance: 52.4
click at [99, 31] on input "FT 1g Kief Deluxe Sugar Cane (Indica)" at bounding box center [143, 33] width 241 height 8
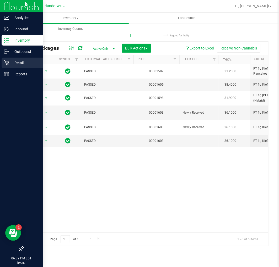
type input "FT 1g Kief"
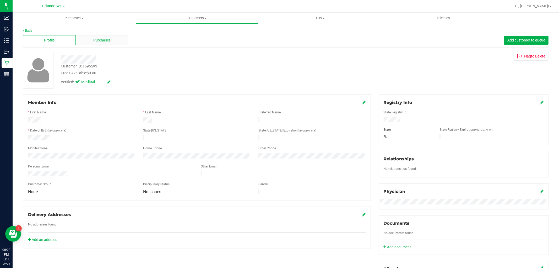
click at [108, 38] on span "Purchases" at bounding box center [101, 40] width 17 height 6
click at [111, 39] on div "Purchases" at bounding box center [102, 40] width 53 height 10
click at [110, 37] on div "Purchases" at bounding box center [102, 40] width 53 height 10
click at [104, 40] on span "Purchases" at bounding box center [101, 40] width 17 height 6
click at [111, 38] on div "Purchases" at bounding box center [102, 40] width 53 height 10
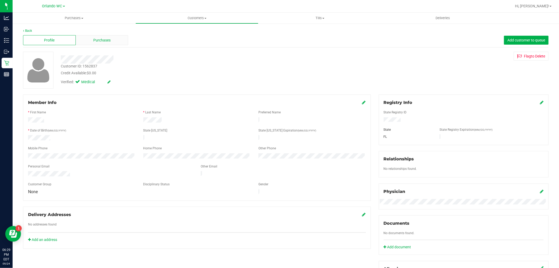
click at [101, 40] on span "Purchases" at bounding box center [101, 40] width 17 height 6
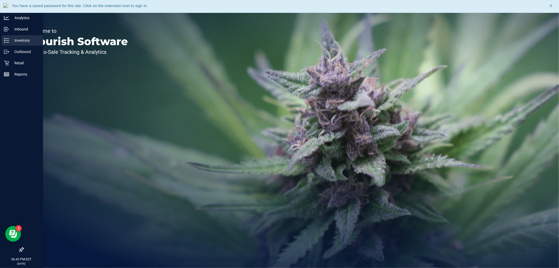
click at [20, 36] on div "Inventory" at bounding box center [22, 40] width 41 height 10
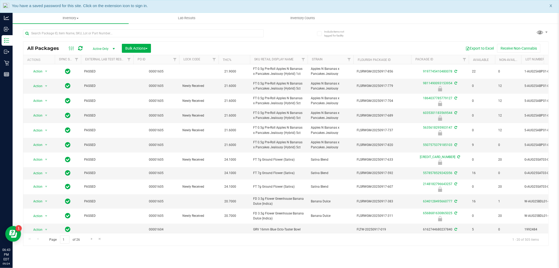
click at [273, 62] on th "Sku Retail Display Name" at bounding box center [279, 59] width 58 height 9
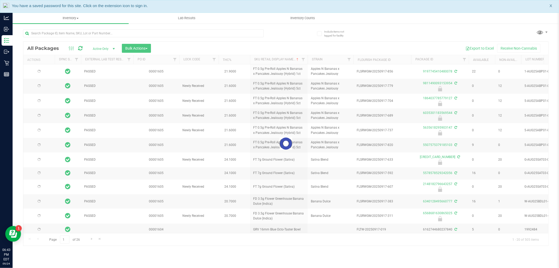
type input "2026-03-16"
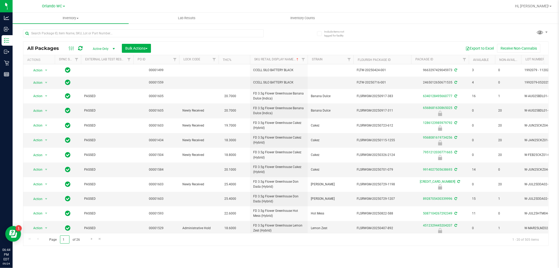
click at [64, 242] on input "1" at bounding box center [64, 239] width 9 height 8
type input "8"
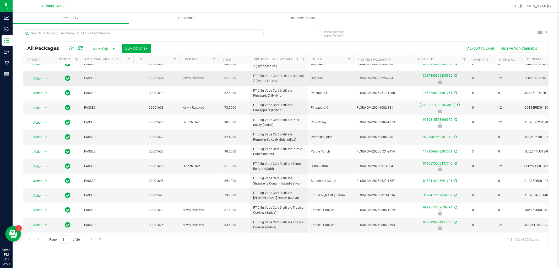
scroll to position [128, 0]
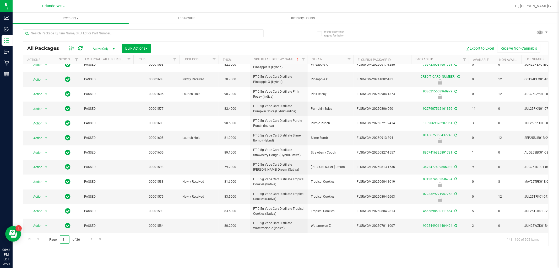
click at [64, 237] on input "8" at bounding box center [64, 239] width 9 height 8
type input "11"
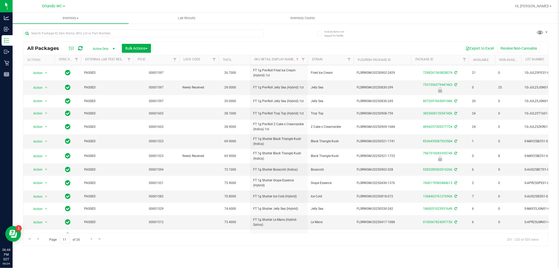
scroll to position [112, 0]
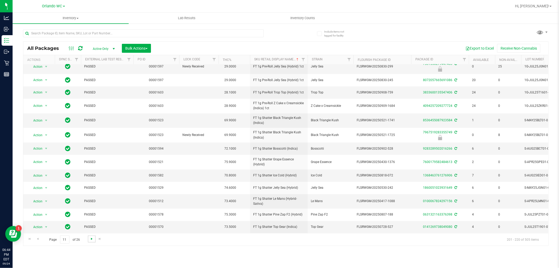
click at [90, 239] on span "Go to the next page" at bounding box center [92, 238] width 4 height 4
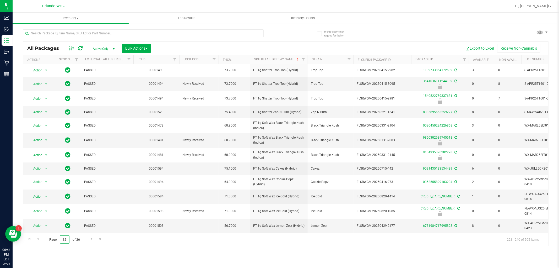
click at [66, 239] on input "12" at bounding box center [64, 239] width 9 height 8
type input "14"
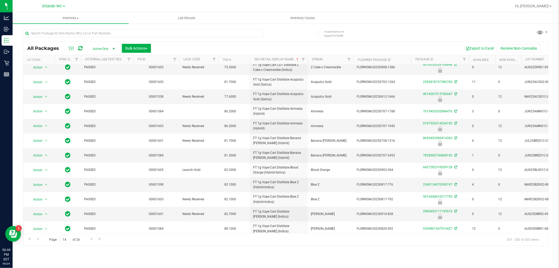
scroll to position [29, 0]
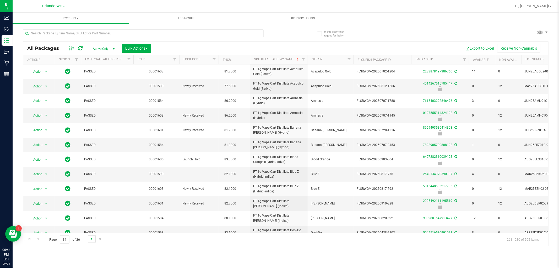
click at [92, 239] on span "Go to the next page" at bounding box center [92, 238] width 4 height 4
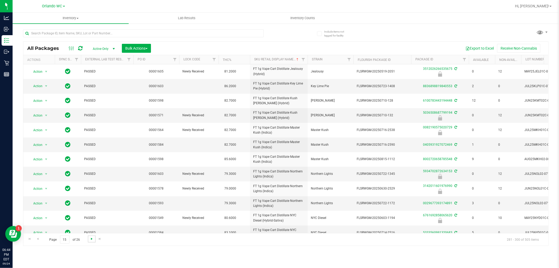
click at [90, 239] on span "Go to the next page" at bounding box center [92, 238] width 4 height 4
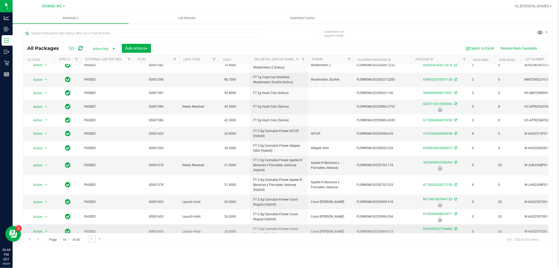
scroll to position [134, 0]
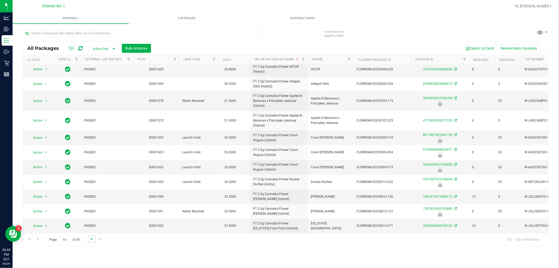
click at [92, 239] on span "Go to the next page" at bounding box center [92, 238] width 4 height 4
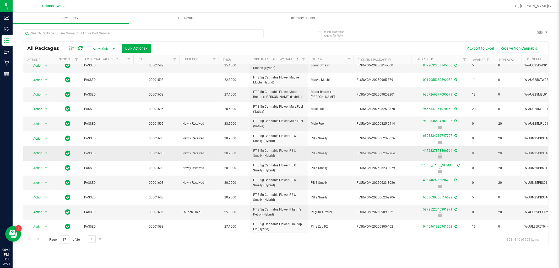
scroll to position [128, 0]
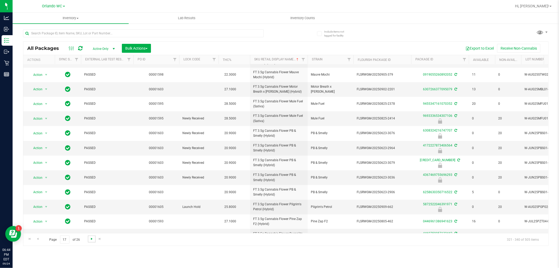
click at [90, 238] on span "Go to the next page" at bounding box center [92, 238] width 4 height 4
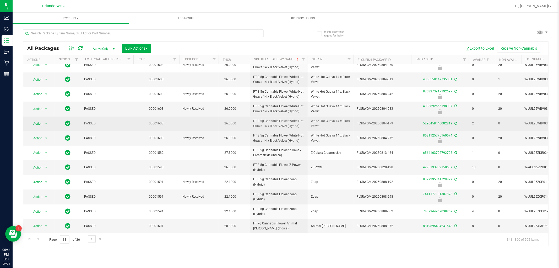
scroll to position [128, 0]
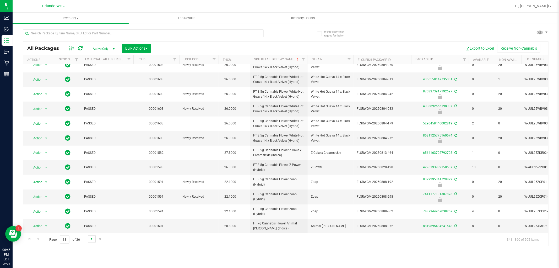
click at [90, 239] on span "Go to the next page" at bounding box center [92, 238] width 4 height 4
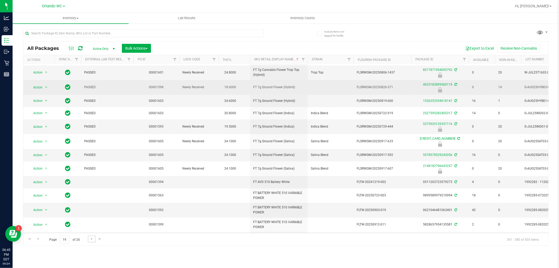
scroll to position [134, 0]
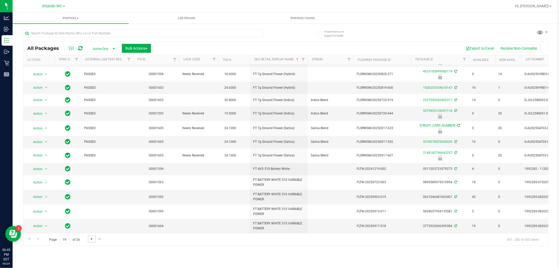
click at [92, 238] on span "Go to the next page" at bounding box center [92, 238] width 4 height 4
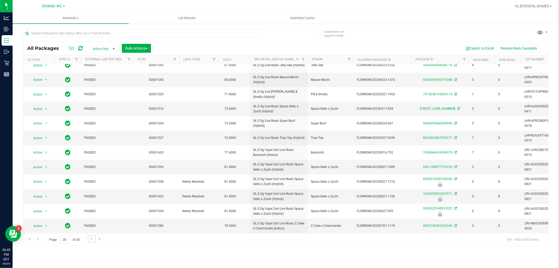
scroll to position [121, 0]
click at [91, 241] on link "Go to the next page" at bounding box center [92, 238] width 8 height 7
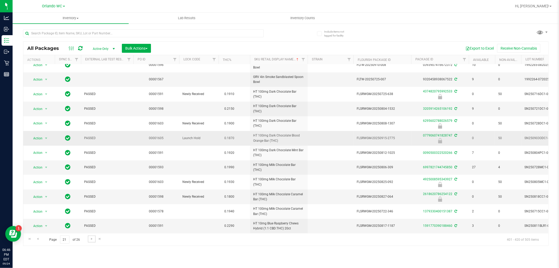
scroll to position [115, 0]
click at [93, 240] on span "Go to the next page" at bounding box center [92, 238] width 4 height 4
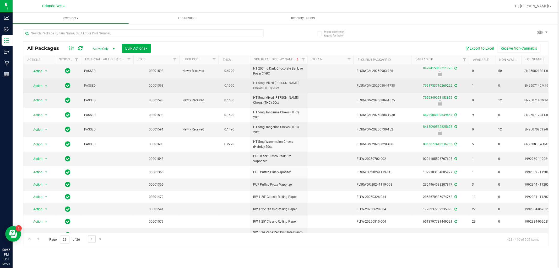
scroll to position [117, 0]
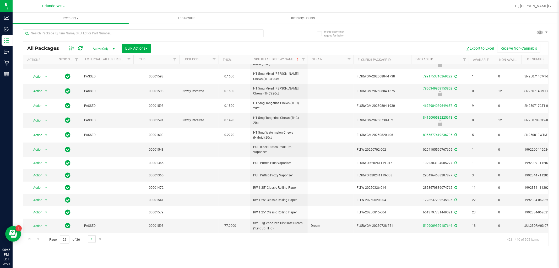
click at [91, 241] on link "Go to the next page" at bounding box center [92, 238] width 8 height 7
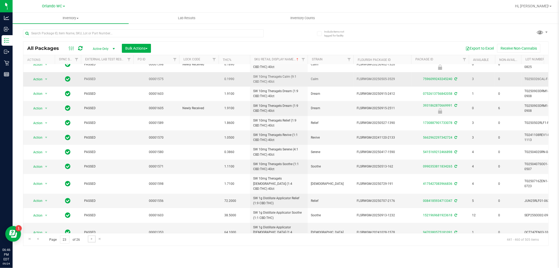
scroll to position [127, 0]
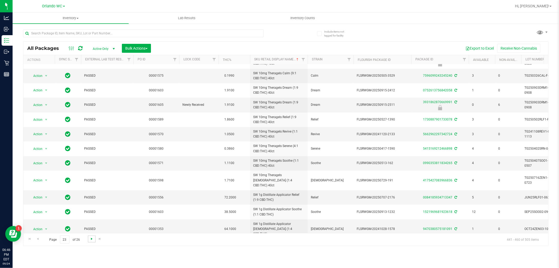
click at [90, 240] on span "Go to the next page" at bounding box center [92, 238] width 4 height 4
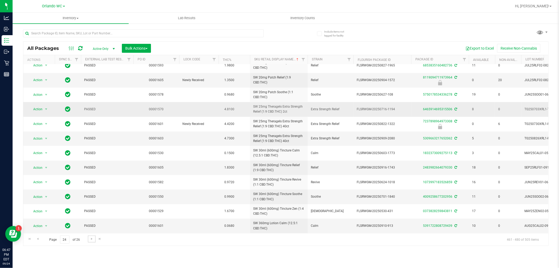
scroll to position [121, 0]
click at [90, 242] on div "Page 24 of 26 461 - 480 of 505 items" at bounding box center [285, 239] width 525 height 13
click at [90, 241] on link "Go to the next page" at bounding box center [92, 238] width 8 height 7
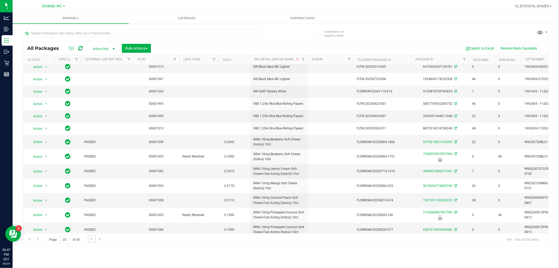
scroll to position [112, 0]
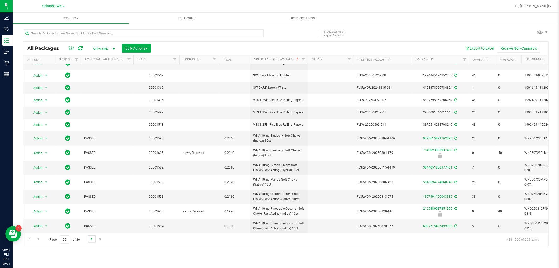
click at [90, 240] on span "Go to the next page" at bounding box center [92, 238] width 4 height 4
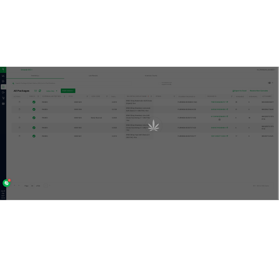
scroll to position [0, 0]
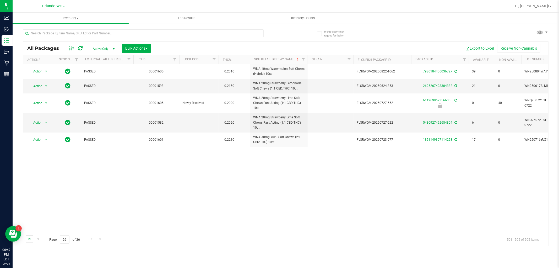
click at [28, 240] on span "Go to the first page" at bounding box center [30, 238] width 4 height 4
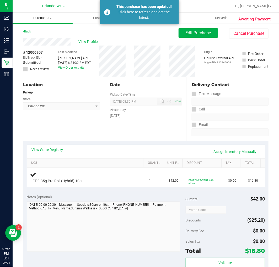
click at [48, 15] on uib-tab-heading "Purchases Summary of purchases Fulfillment All purchases" at bounding box center [43, 18] width 60 height 11
click at [36, 38] on span "Fulfillment" at bounding box center [29, 38] width 32 height 4
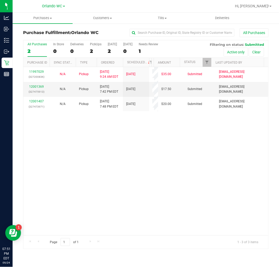
click at [37, 45] on div "All Purchases" at bounding box center [37, 44] width 19 height 4
click at [0, 0] on input "All Purchases 2" at bounding box center [0, 0] width 0 height 0
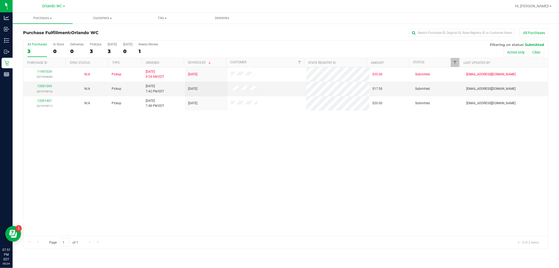
click at [198, 144] on div "11997029 (327200836) N/A Pickup 9/24/2025 9:24 AM EDT 9/24/2025 $35.00 Submitte…" at bounding box center [285, 151] width 525 height 169
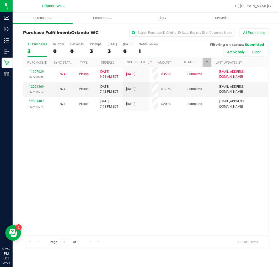
click at [94, 209] on div "11997029 (327200836) N/A Pickup 9/24/2025 9:24 AM EDT 9/24/2025 $35.00 Submitte…" at bounding box center [145, 151] width 245 height 169
click at [39, 51] on div "3" at bounding box center [37, 51] width 19 height 6
click at [0, 0] on input "All Purchases 3" at bounding box center [0, 0] width 0 height 0
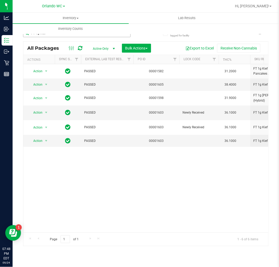
click at [45, 35] on input "FT 1g Kief" at bounding box center [76, 33] width 107 height 8
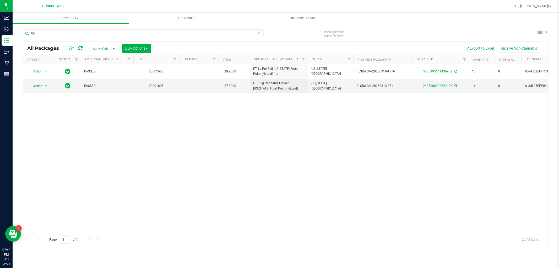
click at [278, 35] on div "ffp" at bounding box center [154, 33] width 263 height 17
click at [279, 116] on div "Action Action Adjust qty Create package Edit attributes Global inventory Locate…" at bounding box center [285, 148] width 525 height 169
click at [84, 33] on input "ffp" at bounding box center [143, 33] width 241 height 8
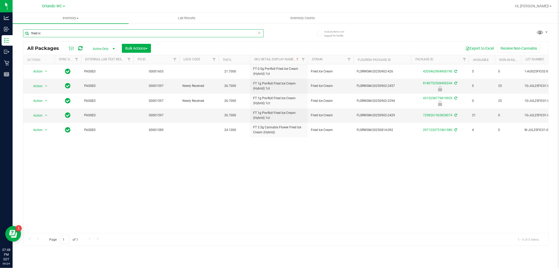
click at [76, 31] on input "fried ic" at bounding box center [143, 33] width 241 height 8
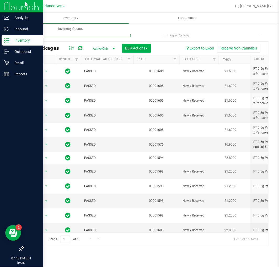
type input "5ct"
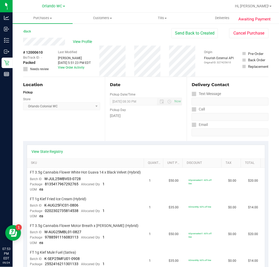
click at [88, 115] on div "Location Pickup Store [GEOGRAPHIC_DATA] Colonial WC Select Store [PERSON_NAME][…" at bounding box center [64, 109] width 82 height 64
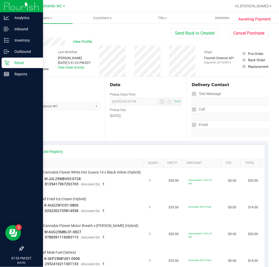
click at [9, 62] on icon at bounding box center [6, 63] width 5 height 5
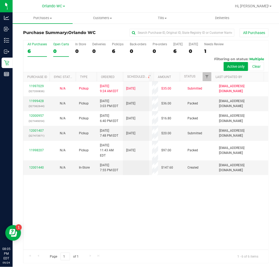
click at [58, 48] on label "Open Carts 0" at bounding box center [61, 49] width 16 height 14
click at [0, 0] on input "Open Carts 0" at bounding box center [0, 0] width 0 height 0
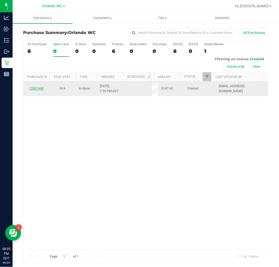
click at [40, 89] on link "12001440" at bounding box center [36, 89] width 15 height 4
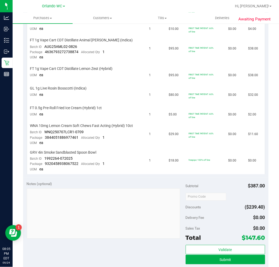
scroll to position [291, 0]
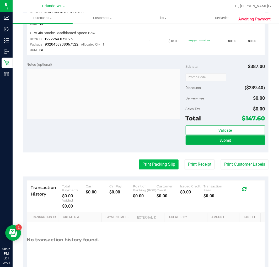
click at [139, 166] on button "Print Packing Slip" at bounding box center [159, 165] width 40 height 10
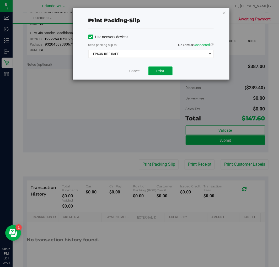
click at [158, 72] on span "Print" at bounding box center [160, 71] width 8 height 4
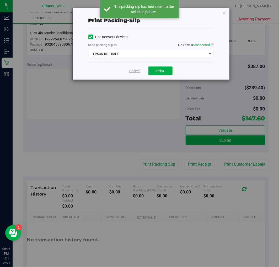
click at [131, 73] on link "Cancel" at bounding box center [134, 71] width 11 height 6
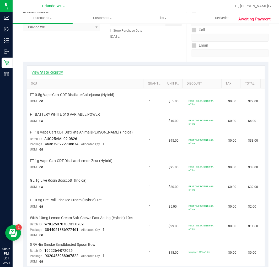
scroll to position [0, 0]
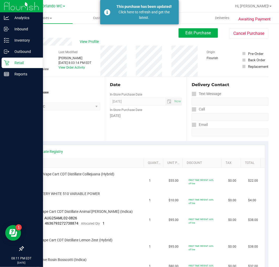
click at [3, 63] on div "Retail" at bounding box center [22, 63] width 41 height 10
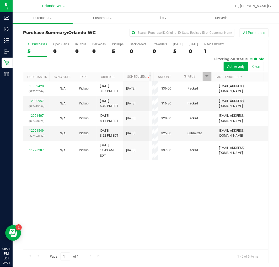
click at [237, 181] on div "11999428 (327362644) N/A Pickup [DATE] 3:03 PM EDT 9/24/2025 $36.00 Packed [EMA…" at bounding box center [145, 166] width 245 height 169
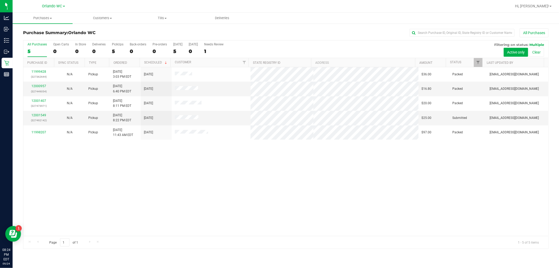
click at [198, 180] on div "11999428 (327362644) N/A Pickup [DATE] 3:03 PM EDT 9/24/2025 $36.00 Packed [EMA…" at bounding box center [285, 151] width 525 height 169
click at [132, 208] on div "11999428 (327362644) N/A Pickup [DATE] 3:03 PM EDT 9/24/2025 $36.00 Packed [EMA…" at bounding box center [285, 151] width 525 height 169
click at [279, 133] on div "11999428 (327362644) N/A Pickup [DATE] 3:03 PM EDT 9/24/2025 $36.00 Packed [EMA…" at bounding box center [285, 151] width 525 height 169
click at [28, 50] on div "5" at bounding box center [37, 51] width 19 height 6
click at [0, 0] on input "All Purchases 5" at bounding box center [0, 0] width 0 height 0
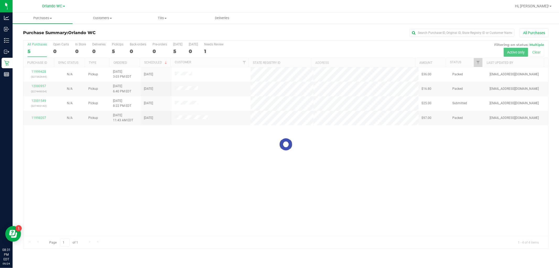
click at [203, 140] on div at bounding box center [285, 144] width 525 height 208
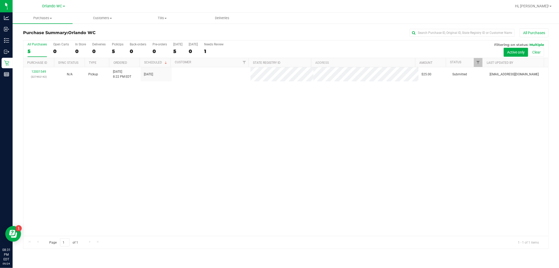
click at [188, 170] on div "12001549 (327492142) N/A Pickup [DATE] 8:22 PM EDT 9/24/2025 $25.00 Submitted […" at bounding box center [285, 151] width 525 height 169
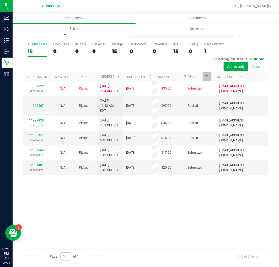
click at [63, 257] on input "1" at bounding box center [65, 257] width 9 height 8
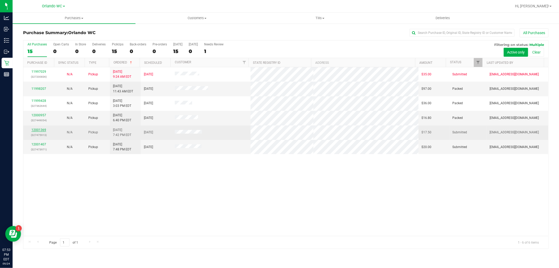
click at [41, 132] on link "12001369" at bounding box center [38, 130] width 15 height 4
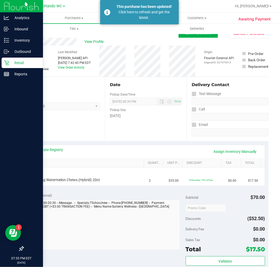
click at [15, 63] on p "Retail" at bounding box center [24, 63] width 31 height 6
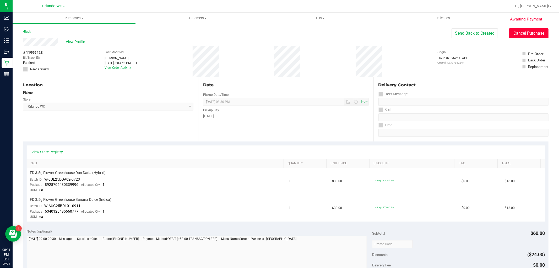
click at [522, 33] on button "Cancel Purchase" at bounding box center [528, 33] width 39 height 10
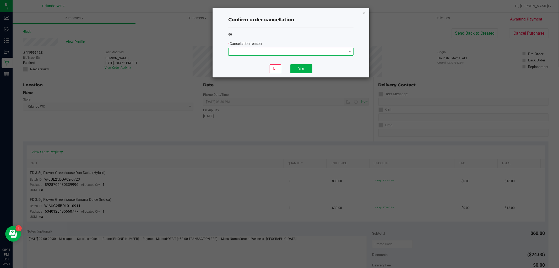
click at [284, 53] on span at bounding box center [288, 51] width 118 height 7
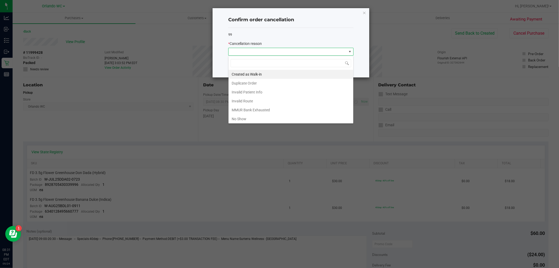
scroll to position [8, 125]
click at [244, 116] on li "No Show" at bounding box center [291, 118] width 125 height 9
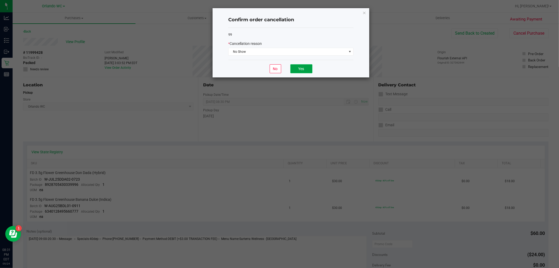
click at [294, 68] on button "Yes" at bounding box center [301, 68] width 22 height 9
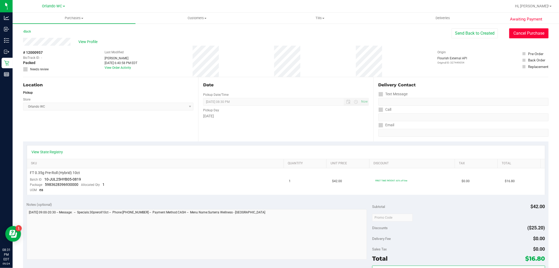
click at [511, 33] on button "Cancel Purchase" at bounding box center [528, 33] width 39 height 10
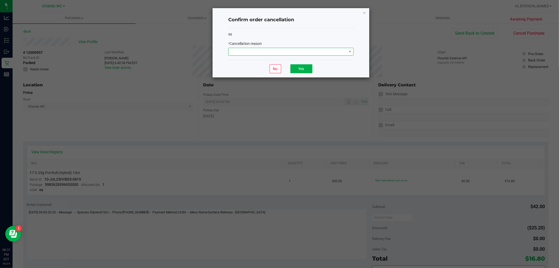
click at [288, 51] on span at bounding box center [288, 51] width 118 height 7
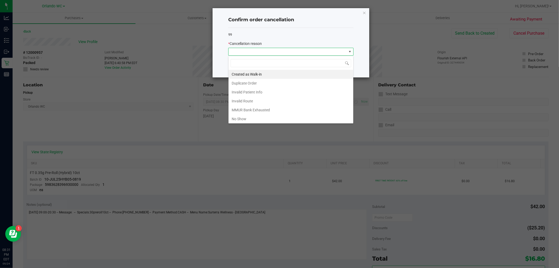
scroll to position [8, 125]
click at [236, 122] on div "Created as Walk-in Duplicate Order Invalid Patient Info Invalid Route MMUR Bank…" at bounding box center [290, 90] width 125 height 68
click at [239, 118] on li "No Show" at bounding box center [291, 118] width 125 height 9
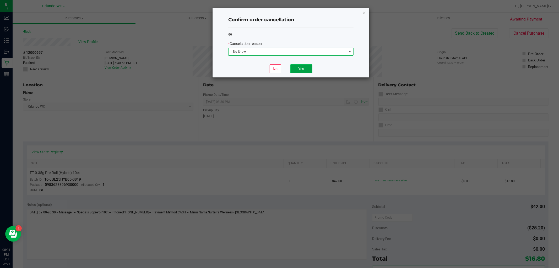
click at [304, 68] on button "Yes" at bounding box center [301, 68] width 22 height 9
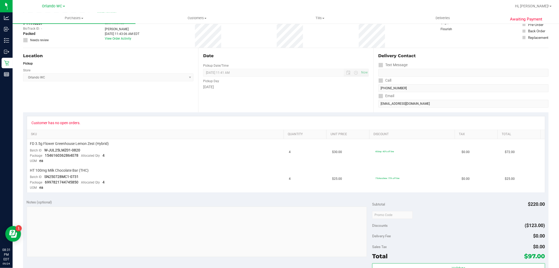
click at [66, 123] on div "Customer has no open orders." at bounding box center [56, 123] width 49 height 4
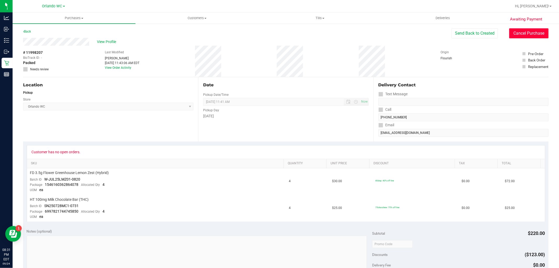
click at [511, 30] on button "Cancel Purchase" at bounding box center [528, 33] width 39 height 10
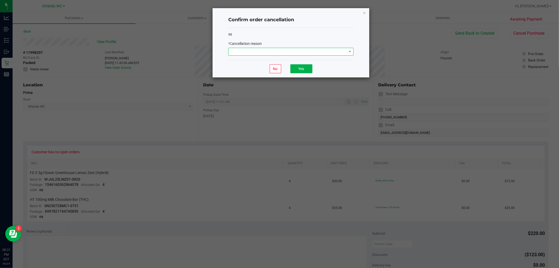
click at [252, 55] on span at bounding box center [288, 51] width 118 height 7
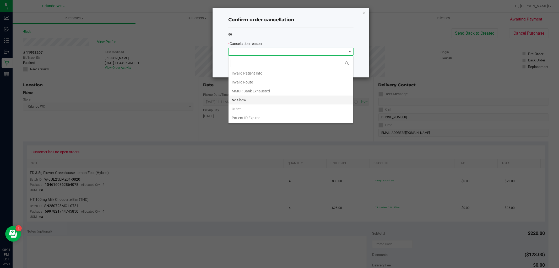
scroll to position [28, 0]
click at [261, 86] on li "MMUR Bank Exhausted" at bounding box center [291, 82] width 125 height 9
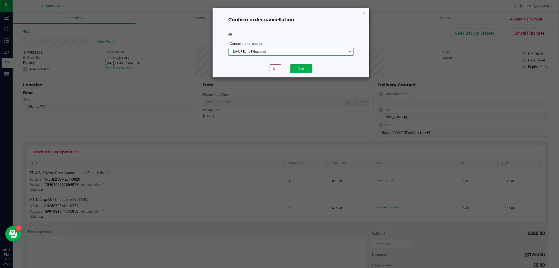
click at [299, 74] on div "No Yes" at bounding box center [290, 69] width 125 height 18
click at [299, 73] on div "No Yes" at bounding box center [290, 69] width 125 height 18
click at [299, 70] on button "Yes" at bounding box center [301, 68] width 22 height 9
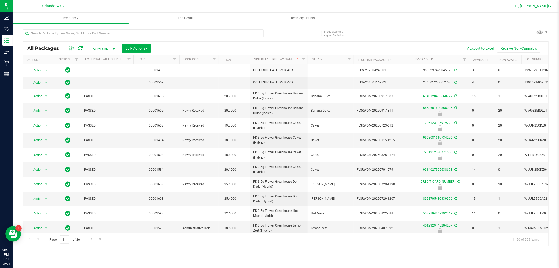
drag, startPoint x: 544, startPoint y: 0, endPoint x: 544, endPoint y: 6, distance: 6.0
click at [544, 1] on nav "Orlando WC Hi, [PERSON_NAME]!" at bounding box center [286, 6] width 546 height 13
click at [544, 6] on span "Hi, [PERSON_NAME]!" at bounding box center [532, 6] width 34 height 4
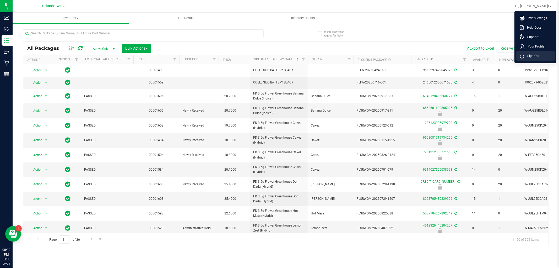
click at [535, 58] on span "Sign Out" at bounding box center [531, 55] width 15 height 5
